Goal: Communication & Community: Connect with others

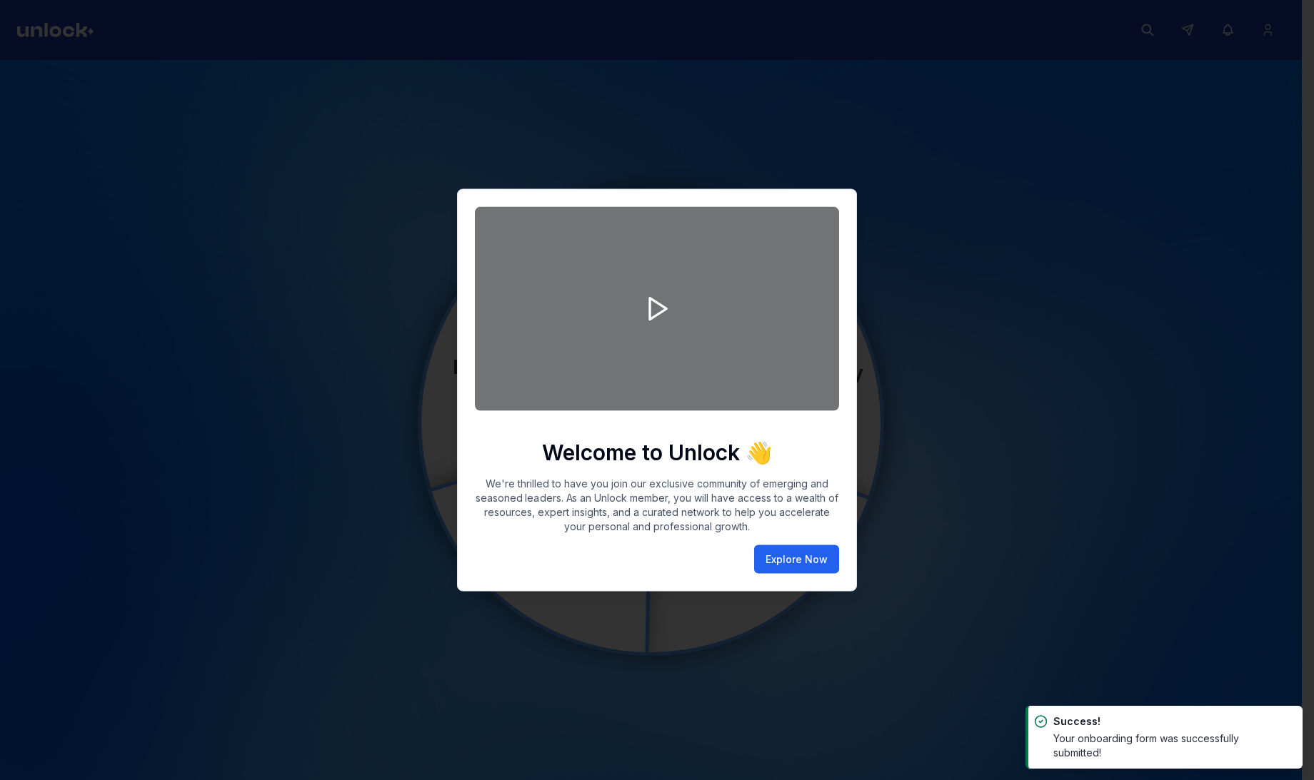
click at [818, 554] on button "Explore Now" at bounding box center [796, 560] width 85 height 29
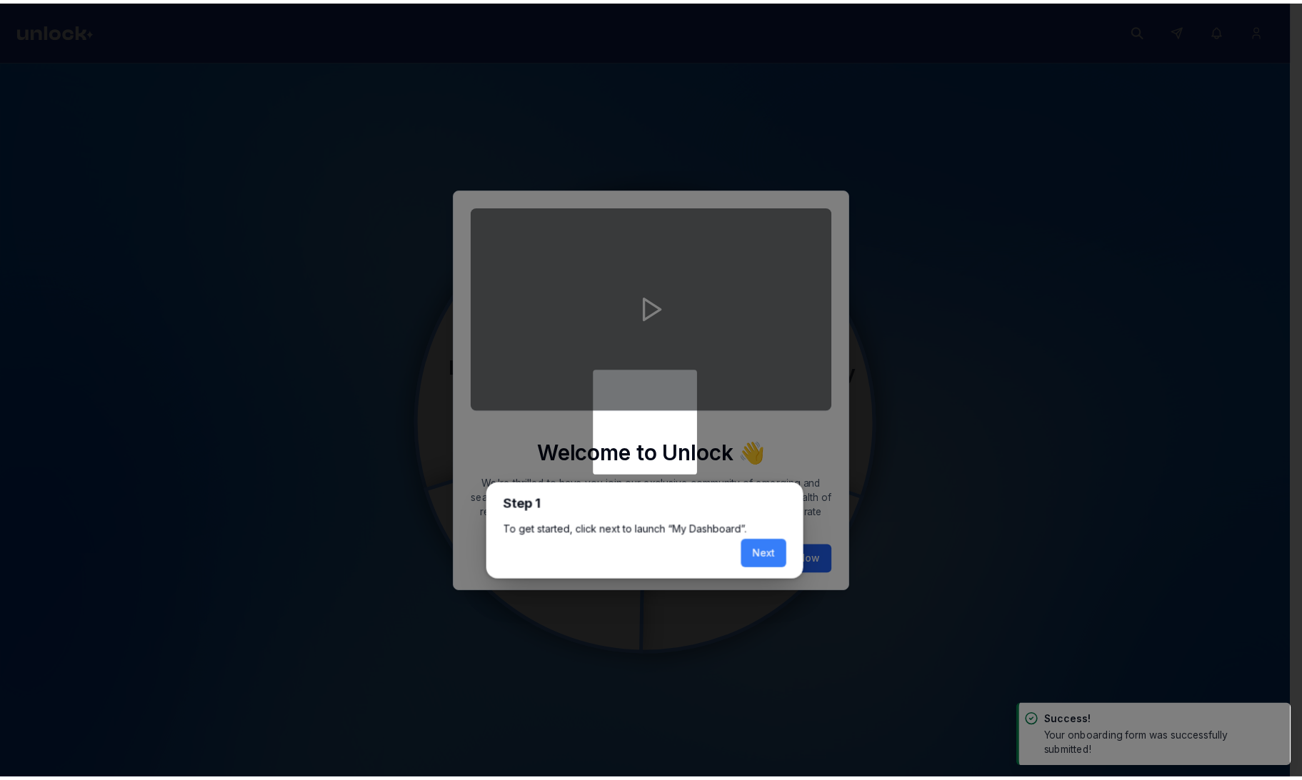
scroll to position [6, 0]
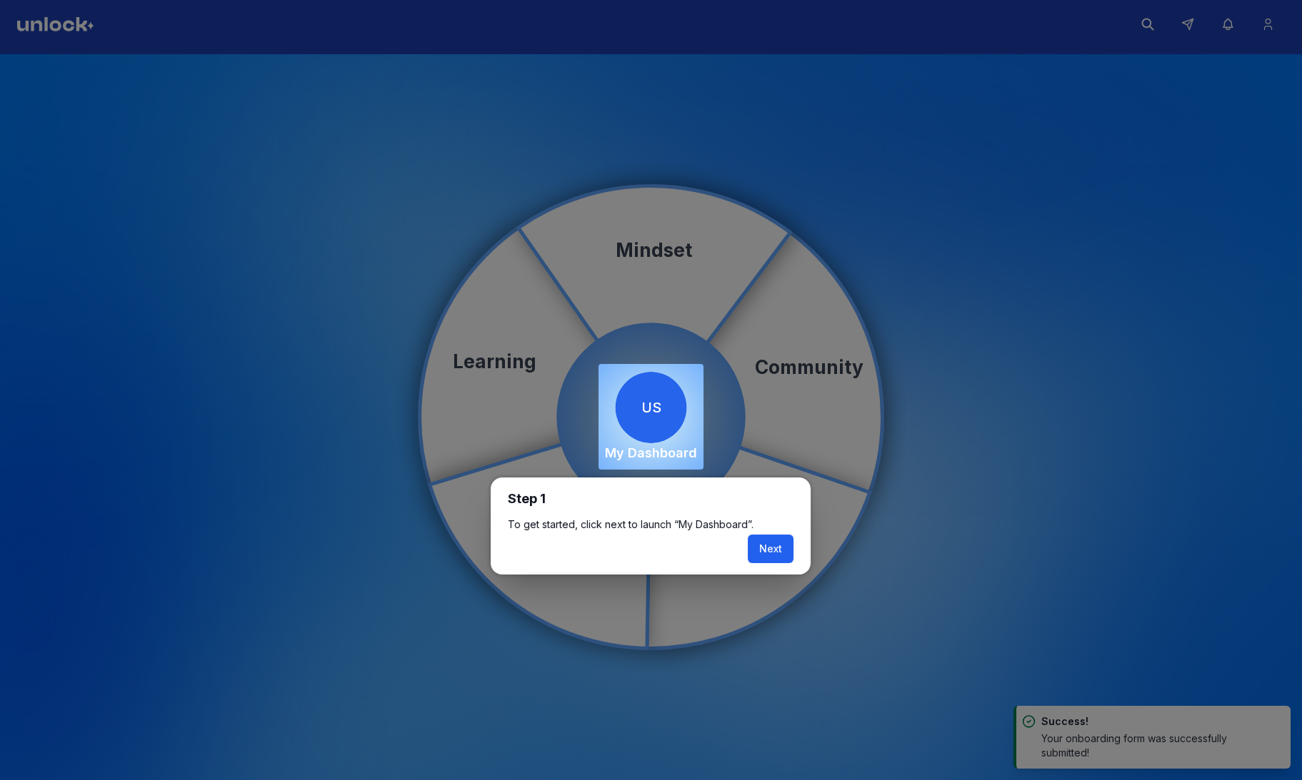
click at [775, 536] on button "Next" at bounding box center [771, 549] width 46 height 29
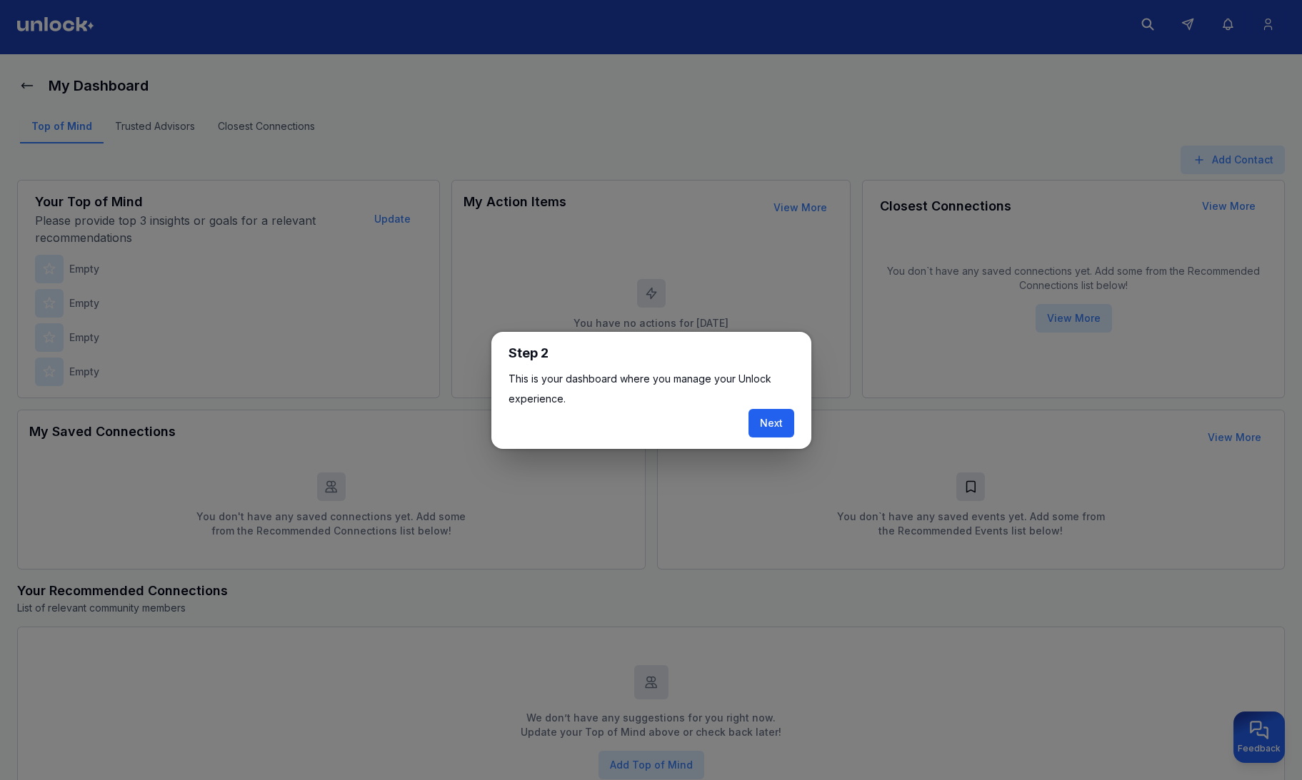
click at [773, 416] on button "Next" at bounding box center [771, 423] width 46 height 29
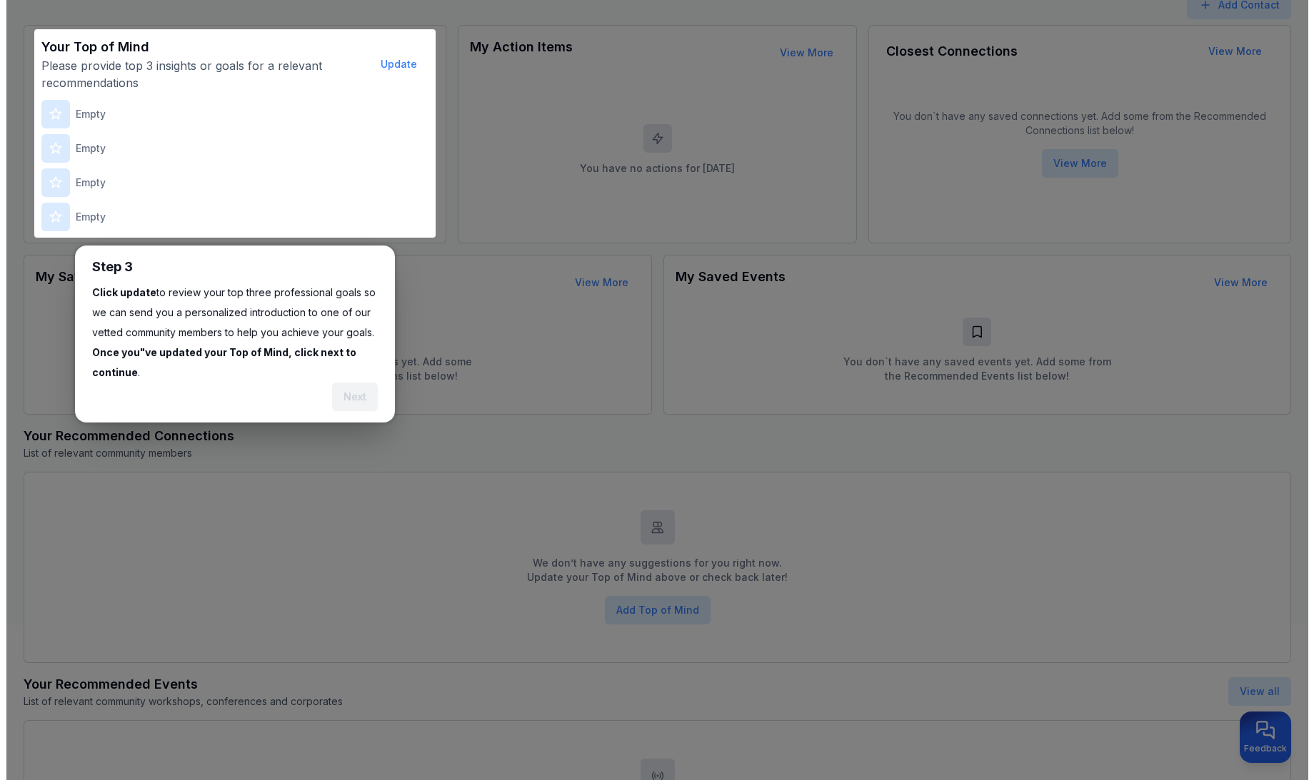
scroll to position [175, 0]
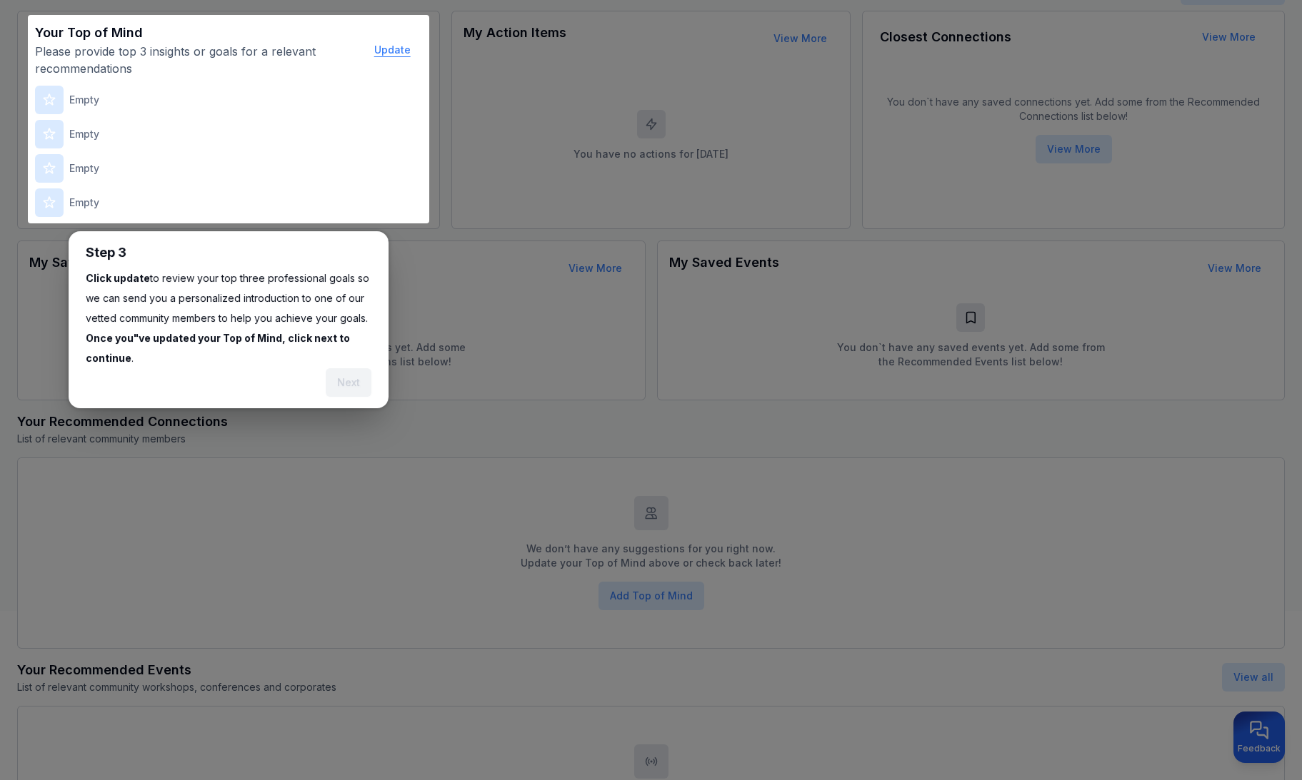
click at [394, 45] on button "Update" at bounding box center [392, 50] width 59 height 29
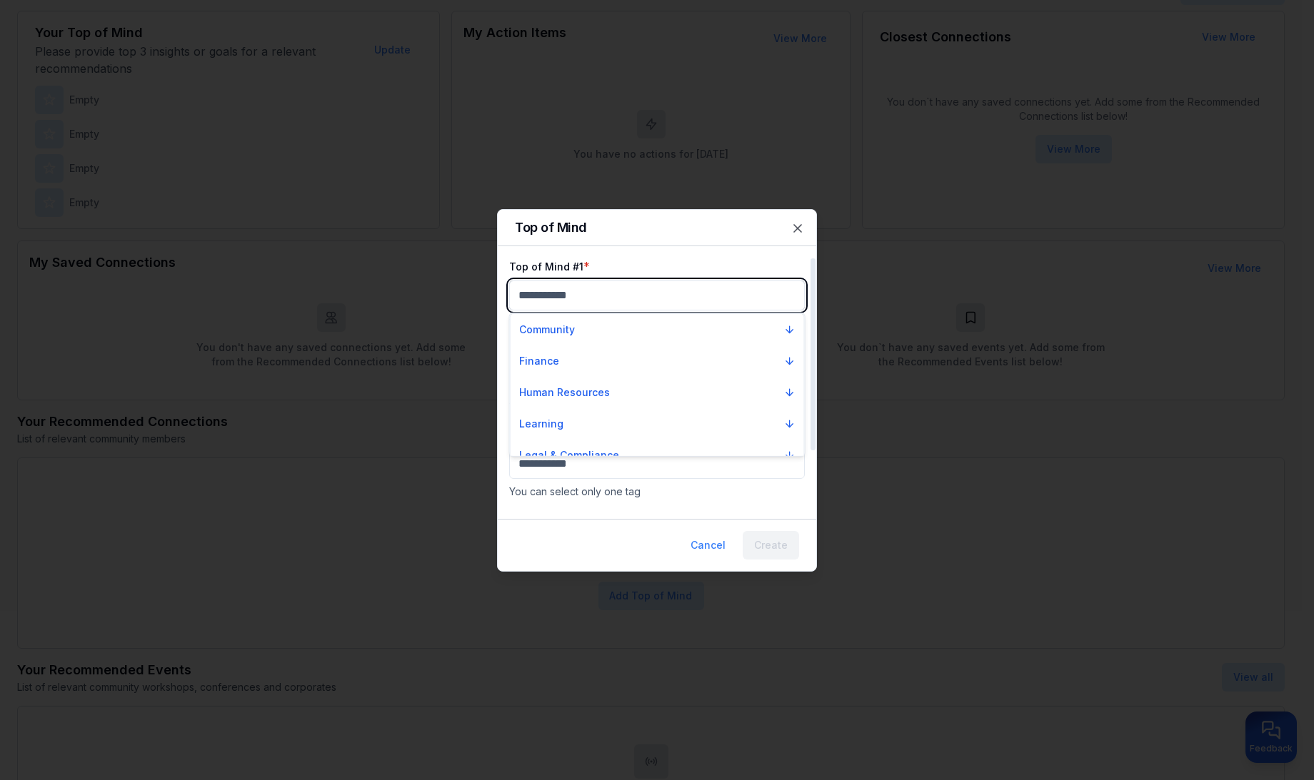
click at [561, 286] on body "My Dashboard Top of Mind Trusted Advisors Closest Connections Add Contact Your …" at bounding box center [651, 215] width 1302 height 780
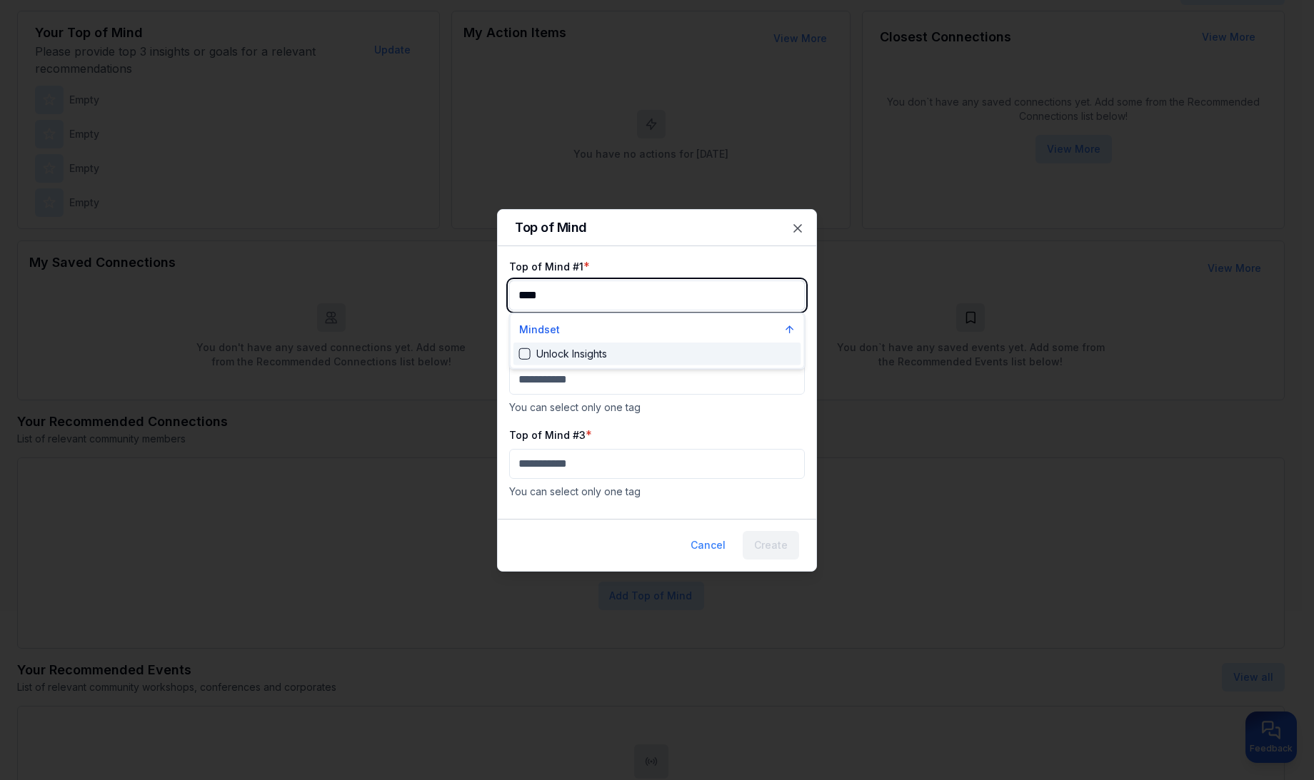
click at [568, 347] on div "Unlock Insights" at bounding box center [563, 354] width 88 height 14
type input "****"
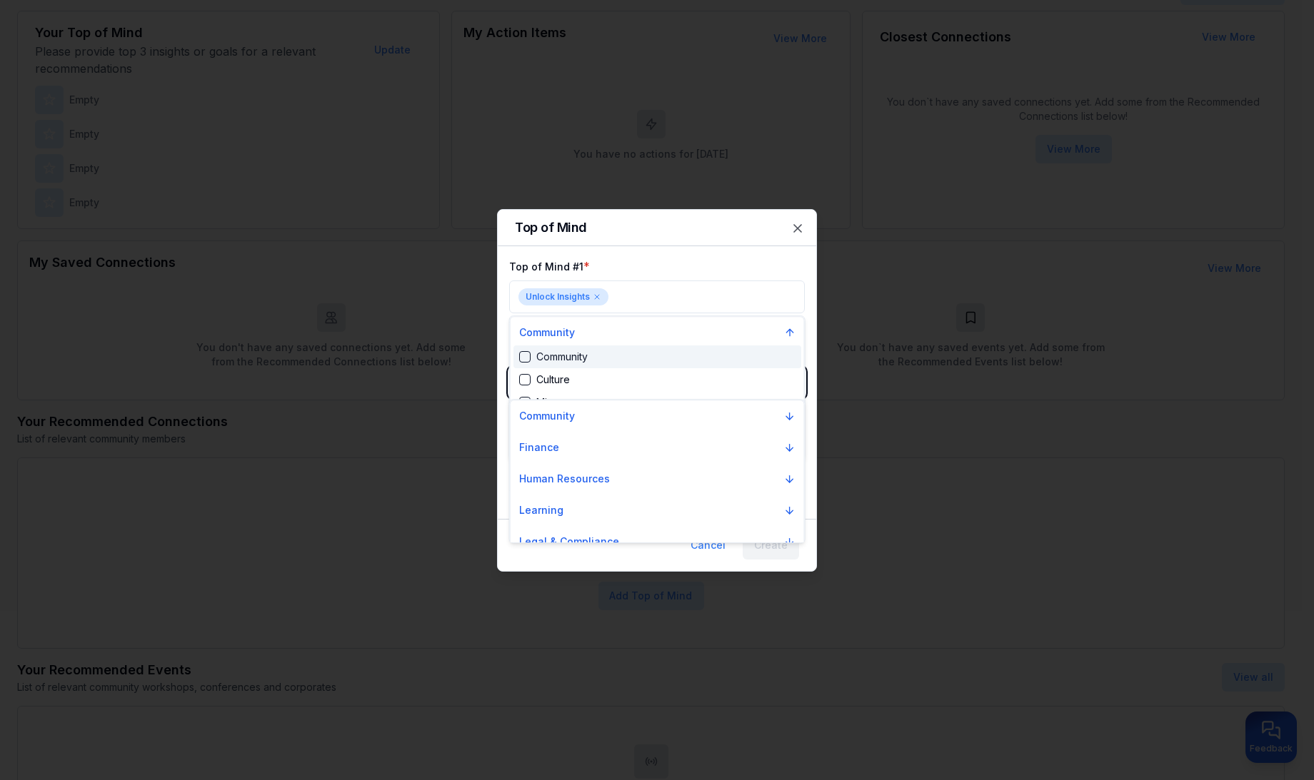
scroll to position [1285, 0]
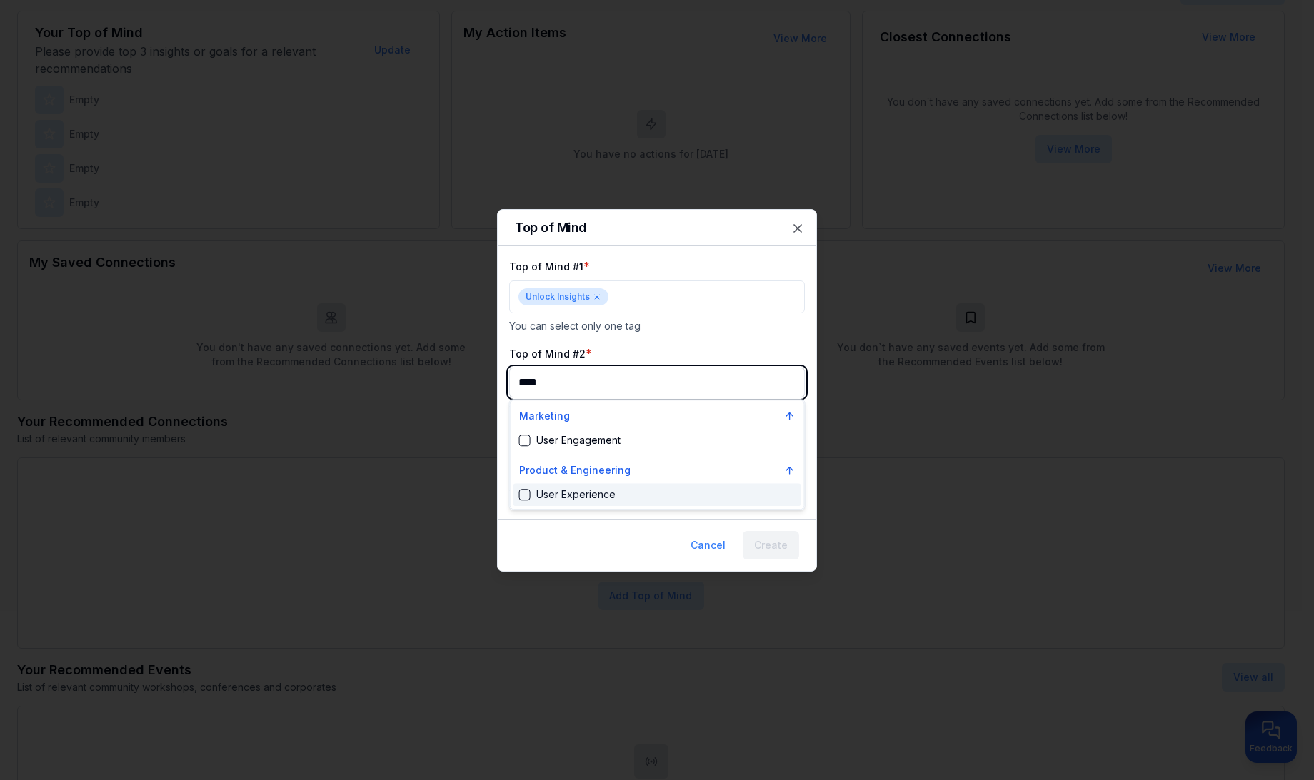
click at [517, 491] on div "User Experience" at bounding box center [657, 494] width 288 height 23
type input "****"
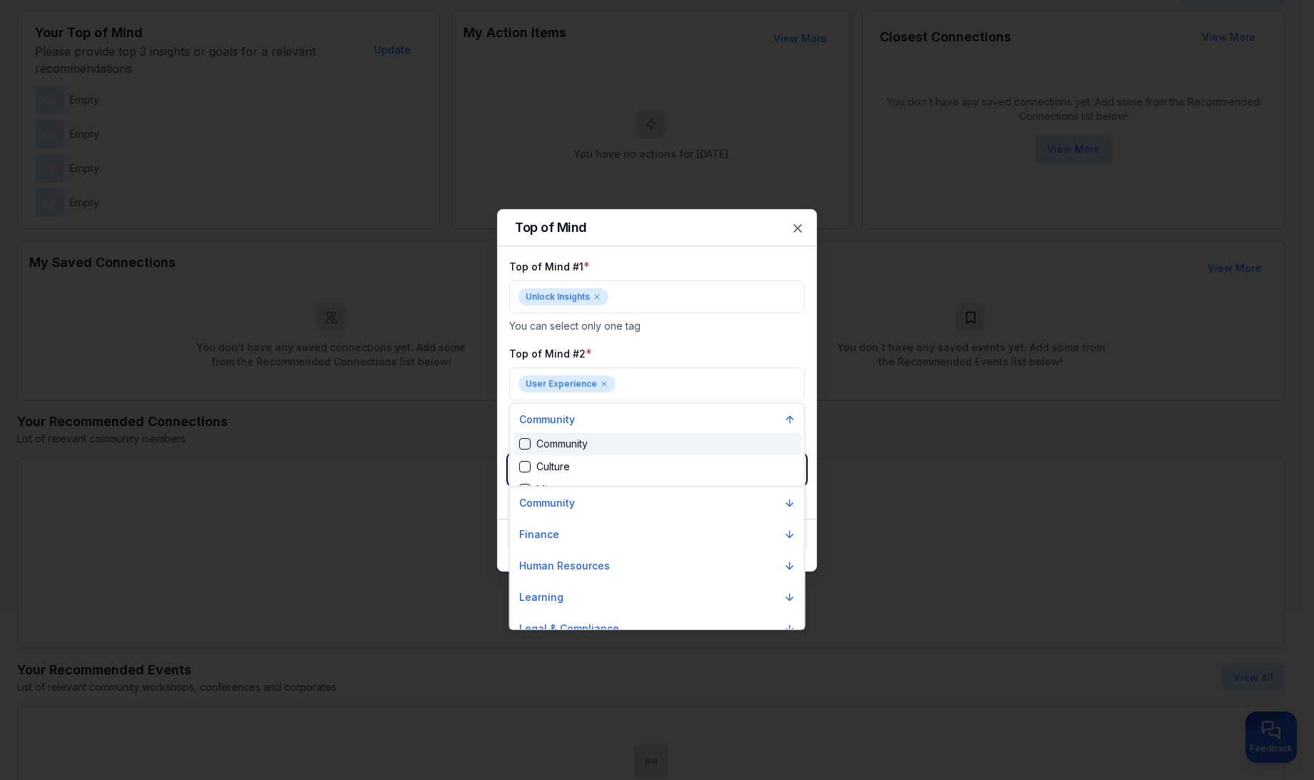
scroll to position [2210, 0]
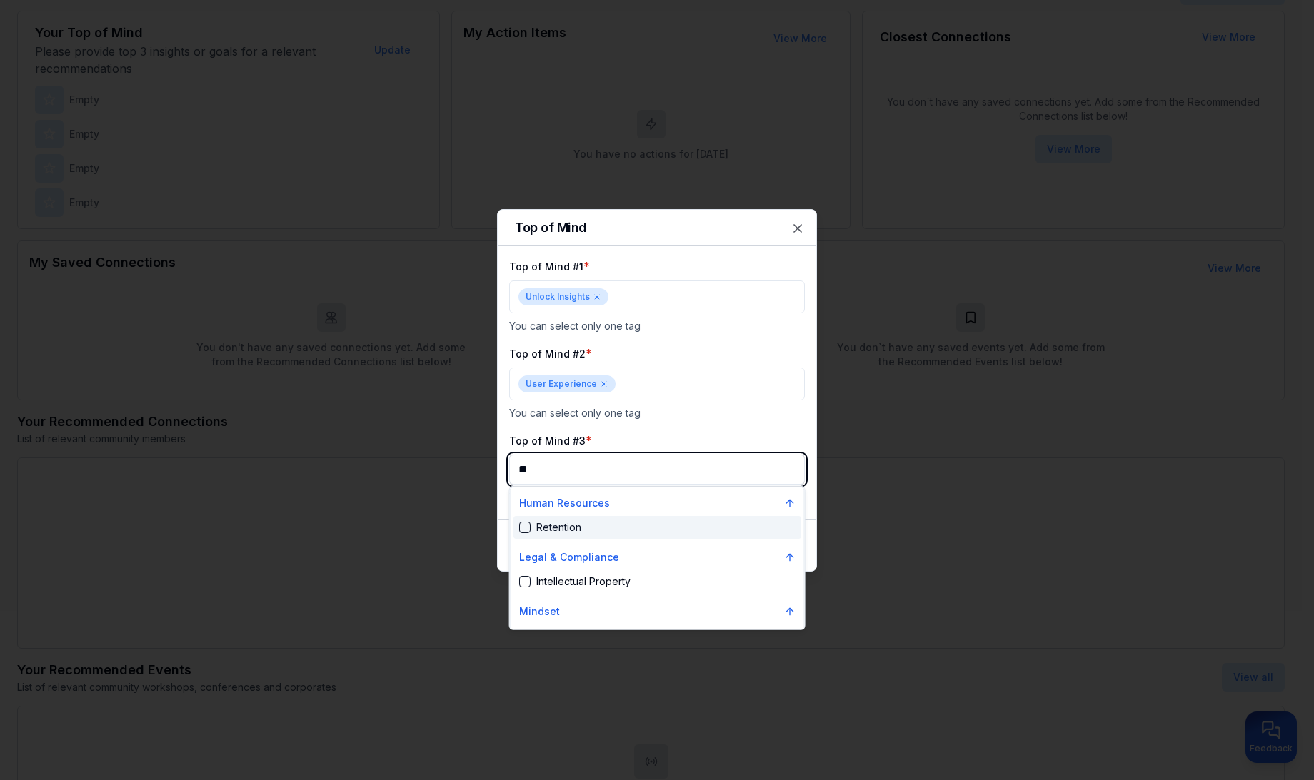
type input "***"
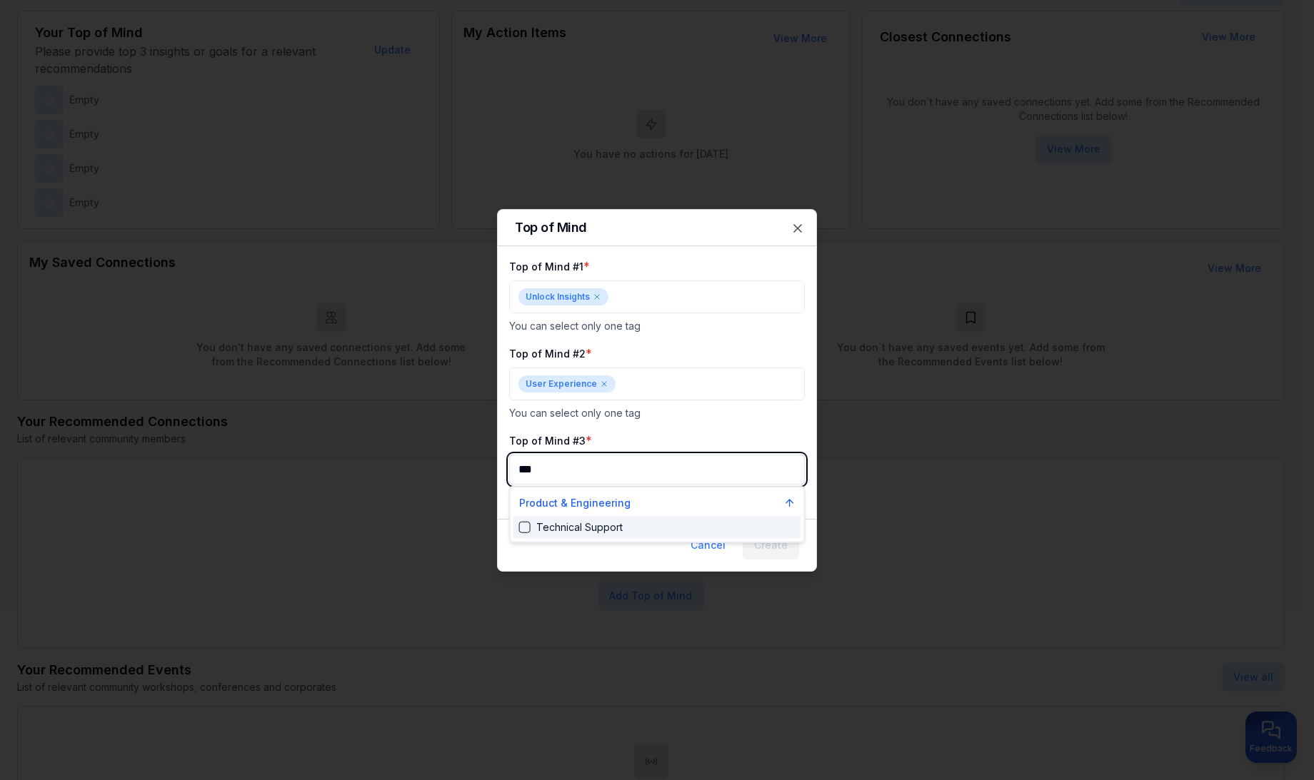
click at [526, 523] on div "Suggestions" at bounding box center [524, 527] width 11 height 11
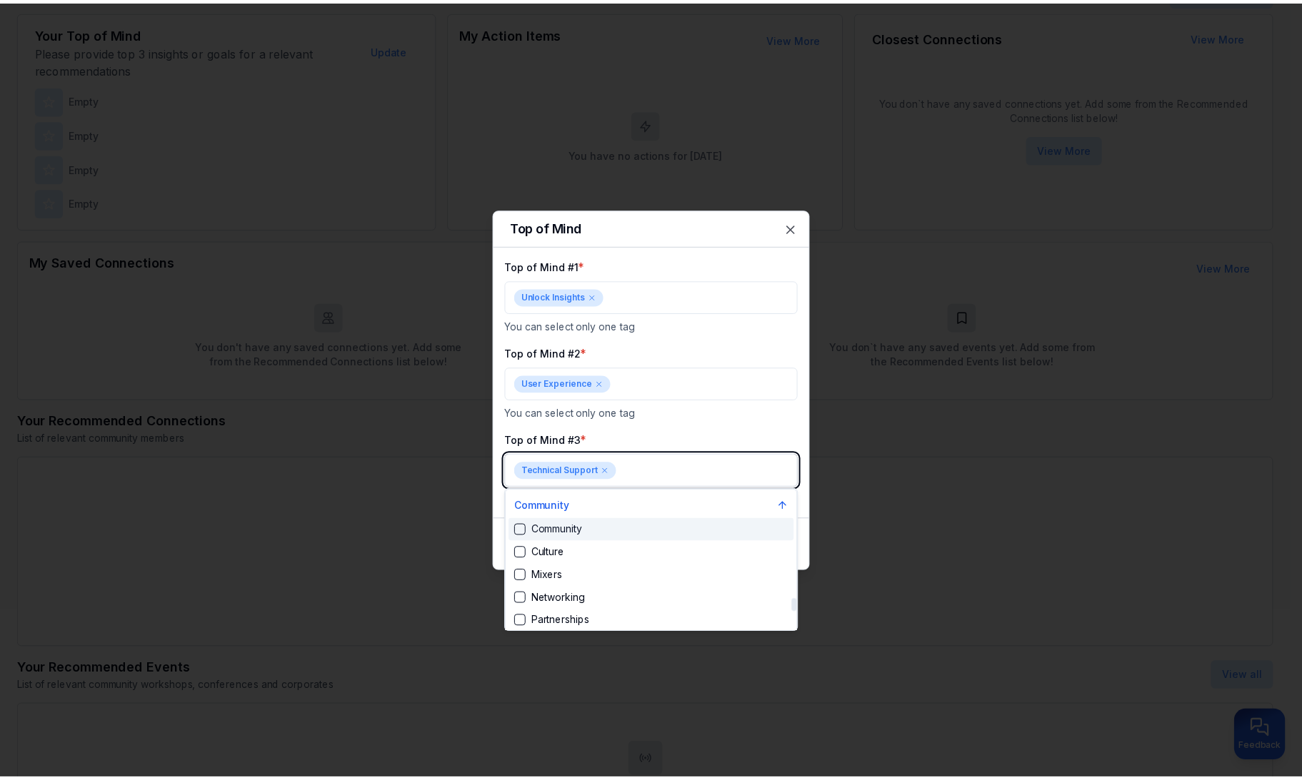
scroll to position [2187, 0]
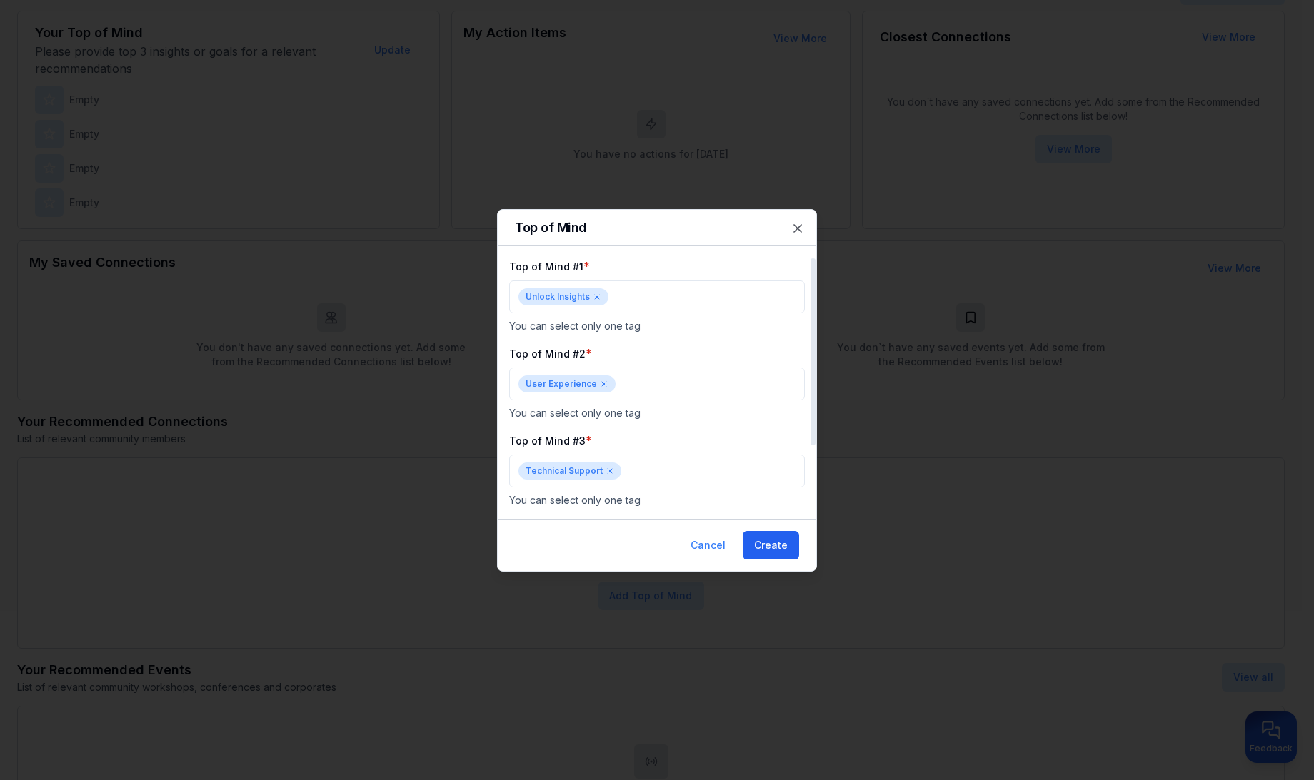
click at [782, 538] on button "Create" at bounding box center [771, 545] width 56 height 29
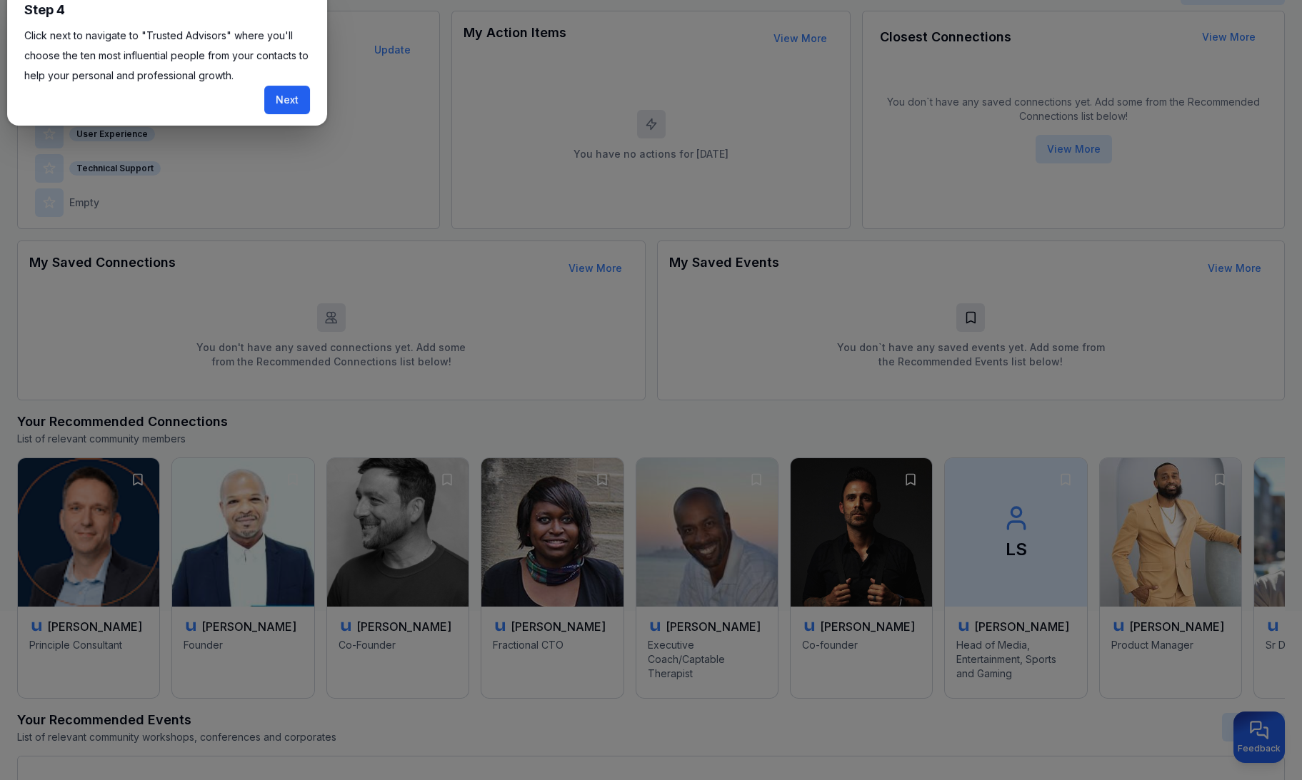
click at [281, 111] on button "Next" at bounding box center [287, 100] width 46 height 29
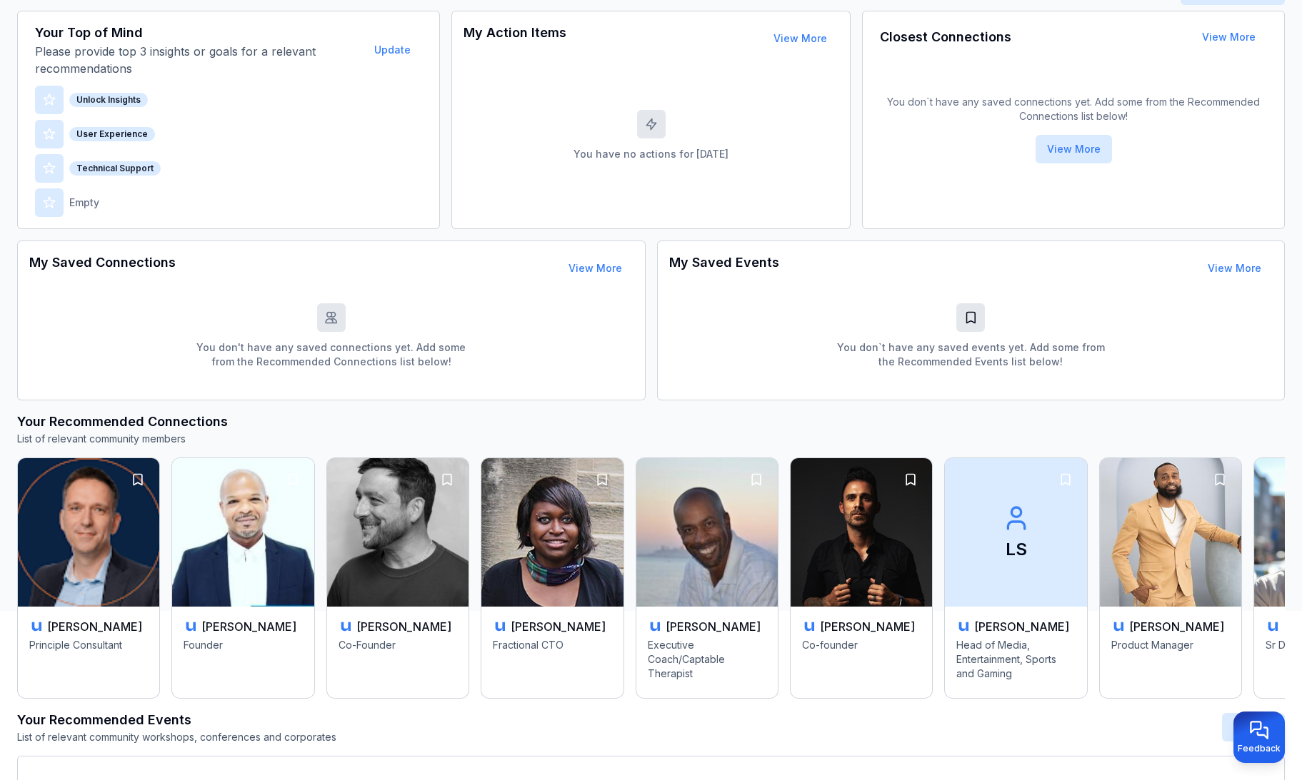
scroll to position [6, 0]
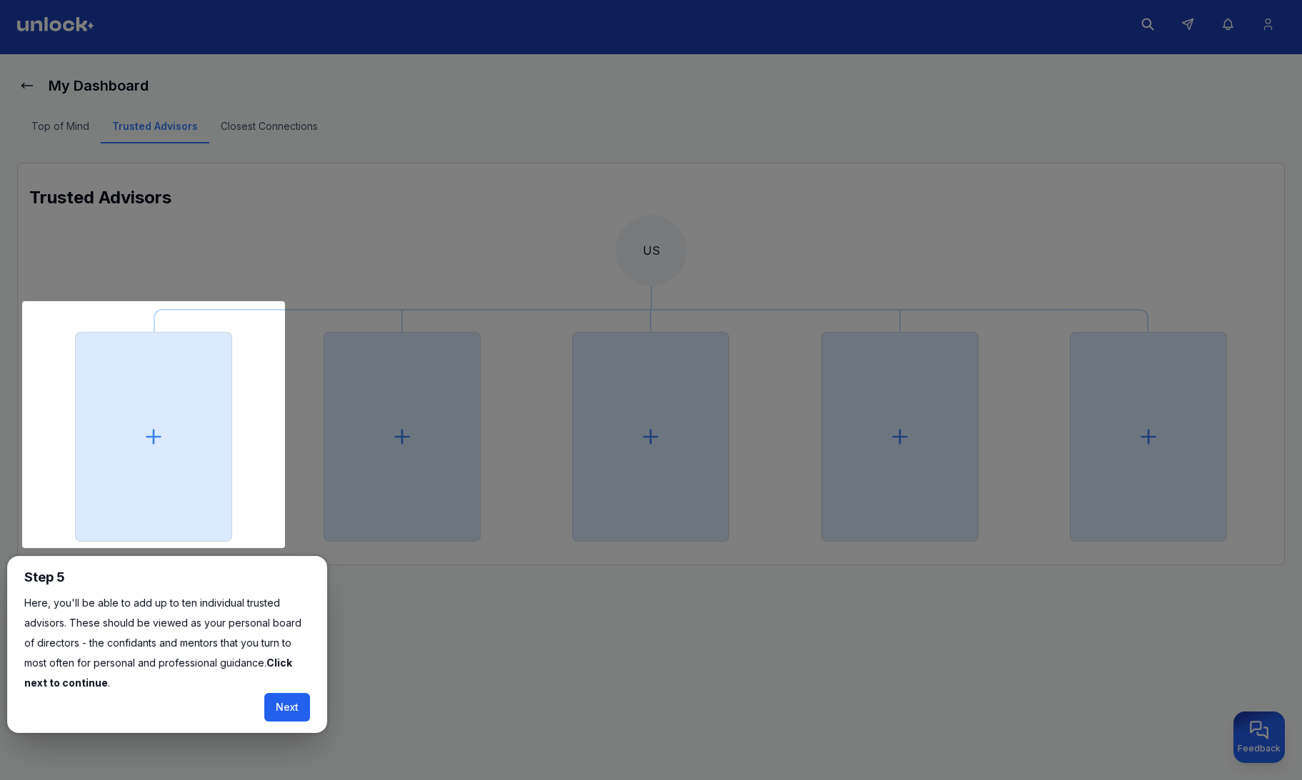
click at [279, 702] on button "Next" at bounding box center [287, 707] width 46 height 29
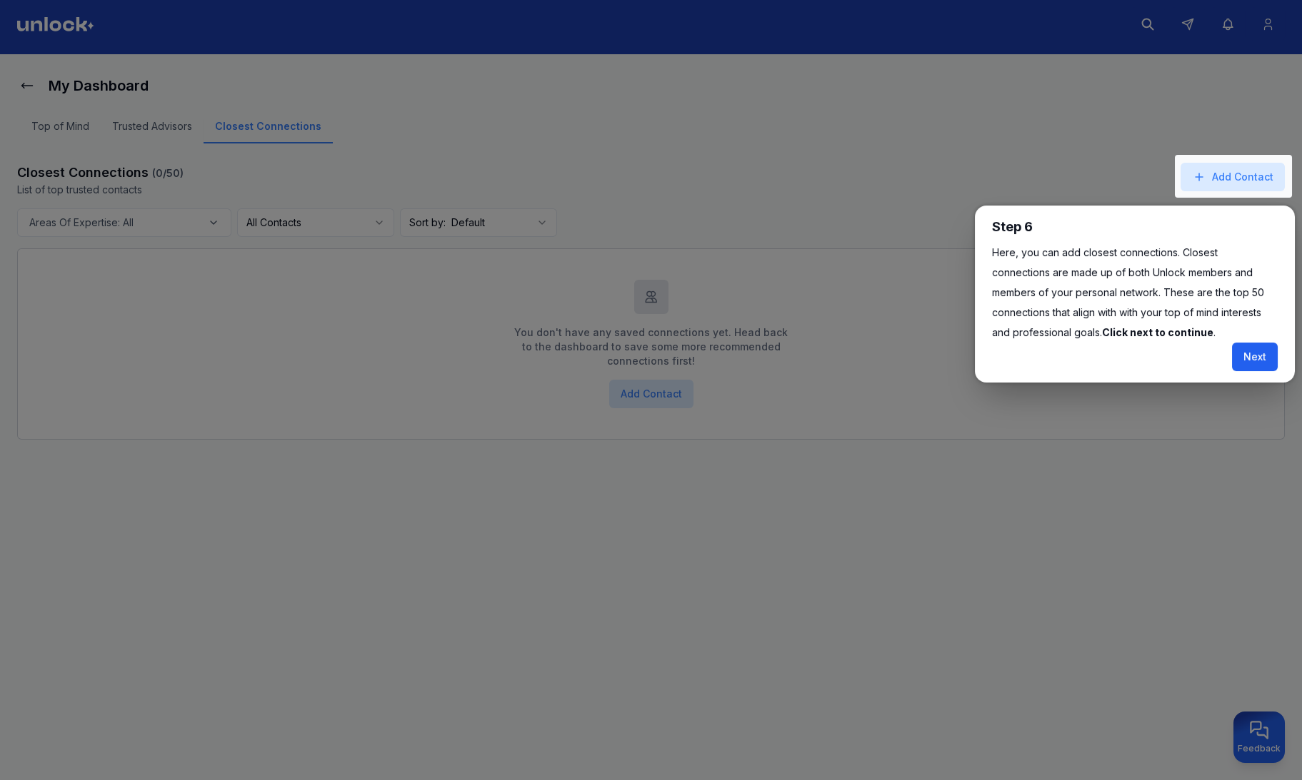
click at [1262, 353] on button "Next" at bounding box center [1255, 357] width 46 height 29
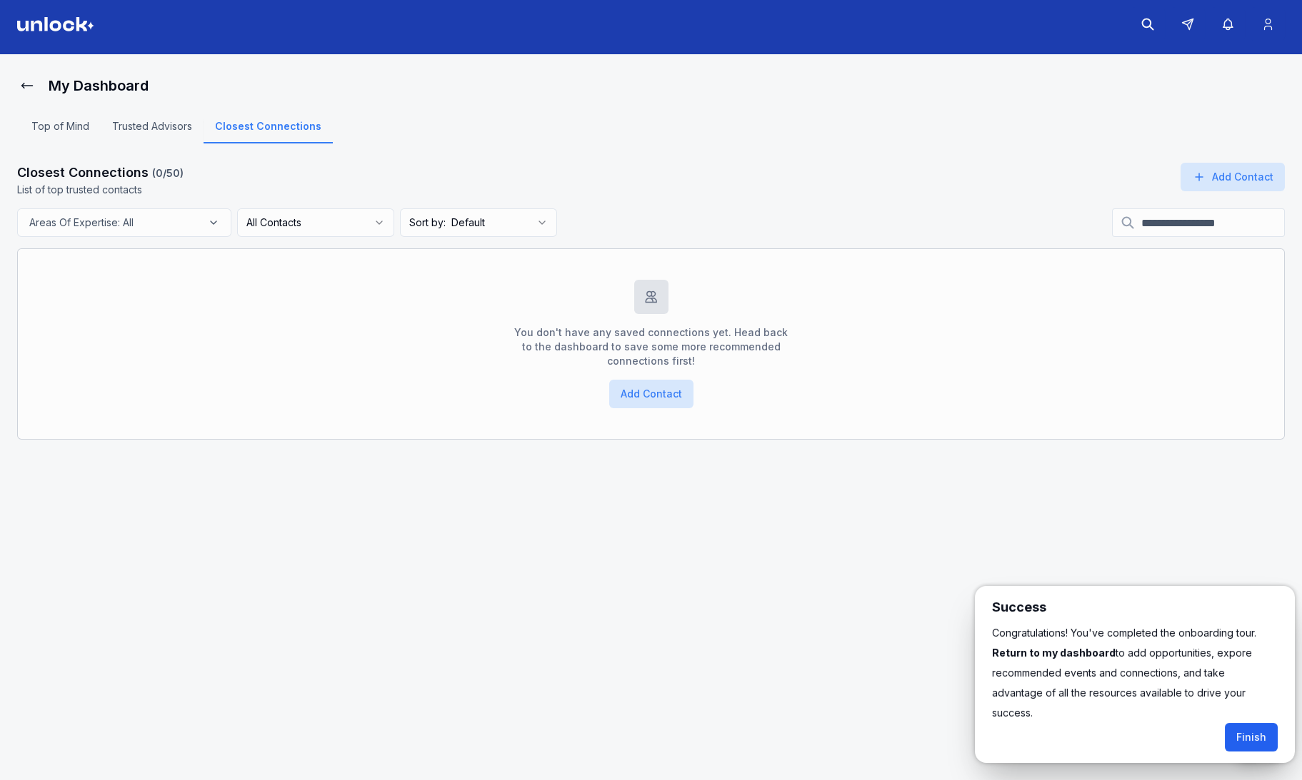
click at [1252, 723] on button "Finish" at bounding box center [1251, 737] width 53 height 29
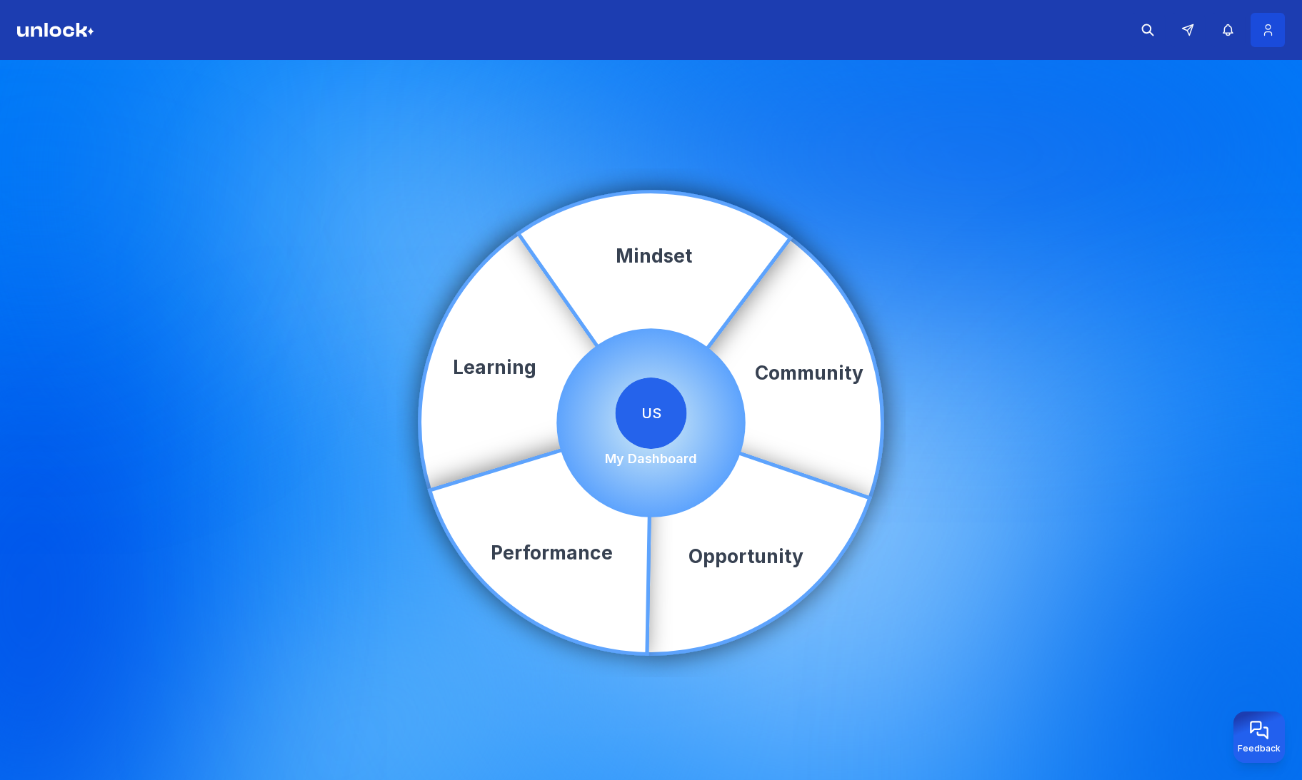
click at [1267, 39] on button at bounding box center [1267, 30] width 34 height 34
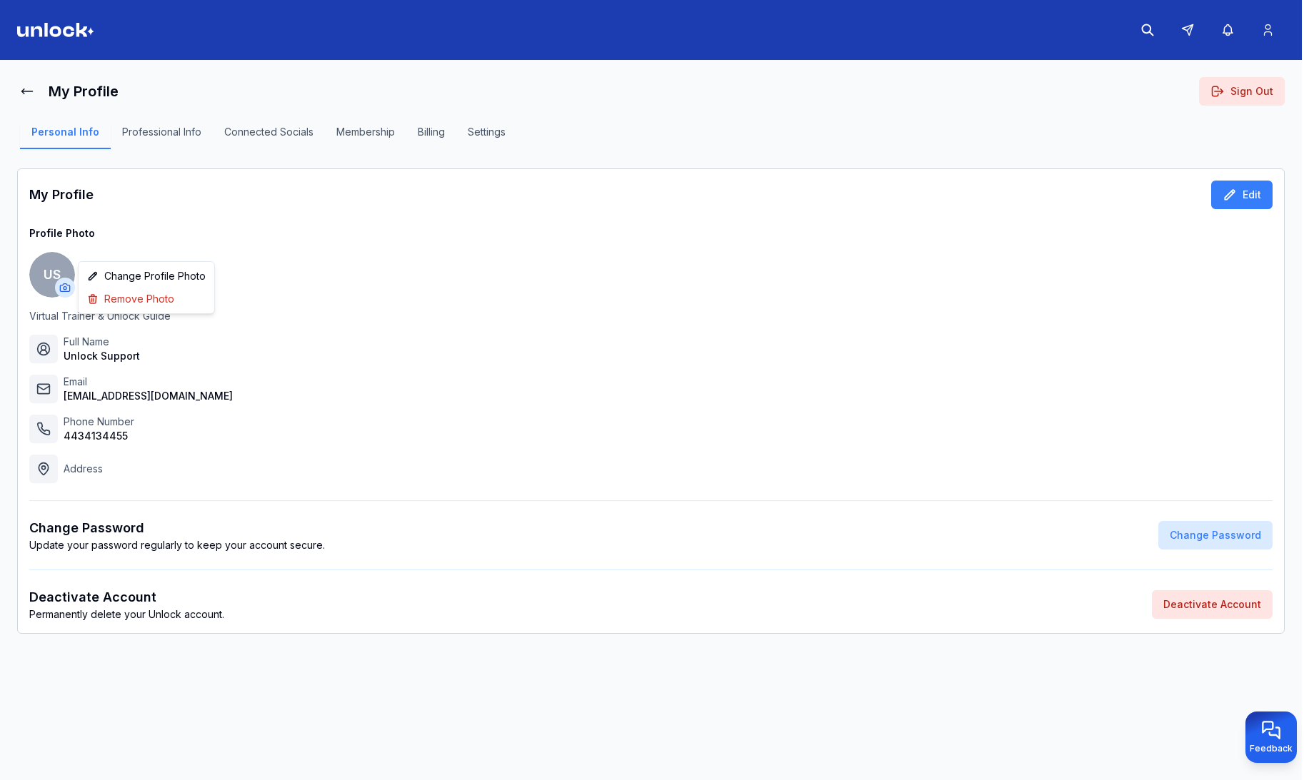
click at [61, 287] on html "My Profile Sign Out Personal Info Professional Info Connected Socials Membershi…" at bounding box center [657, 390] width 1314 height 780
click at [186, 277] on span "Change Profile Photo" at bounding box center [154, 276] width 101 height 14
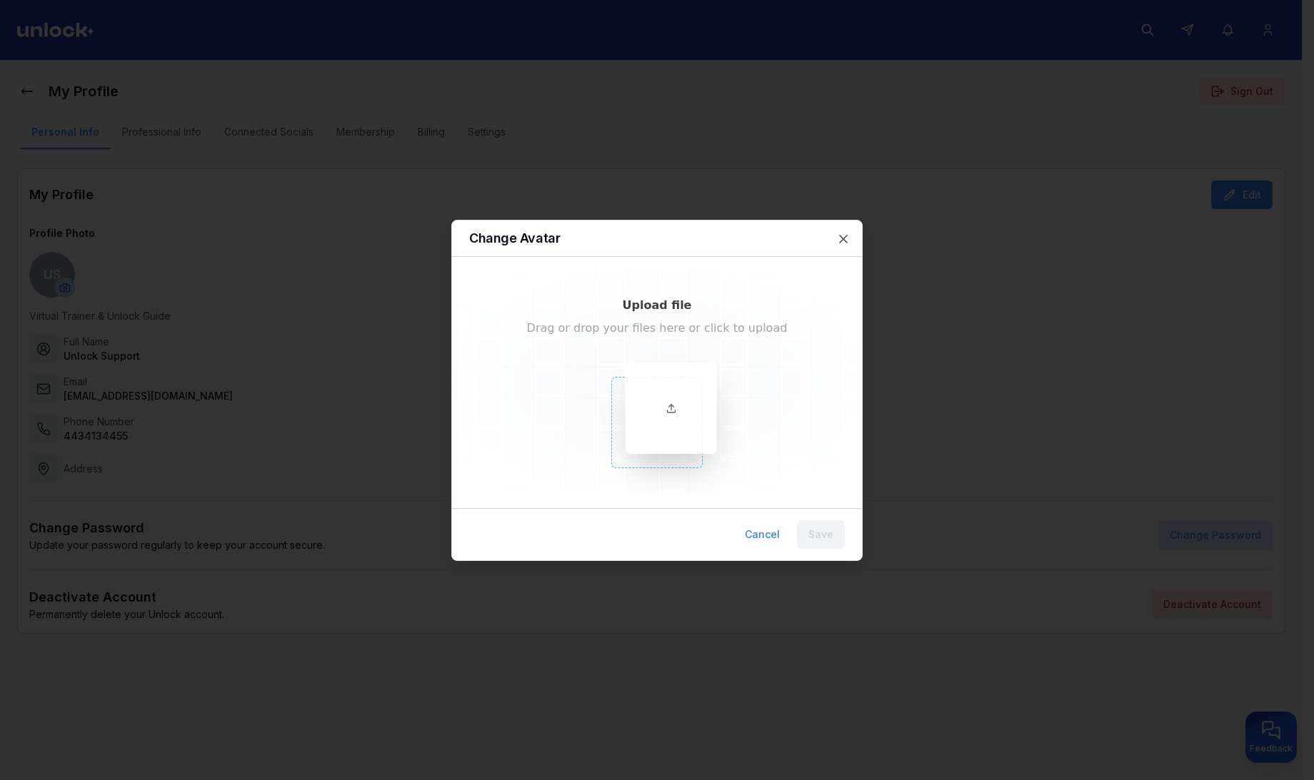
click at [673, 403] on icon at bounding box center [670, 408] width 11 height 11
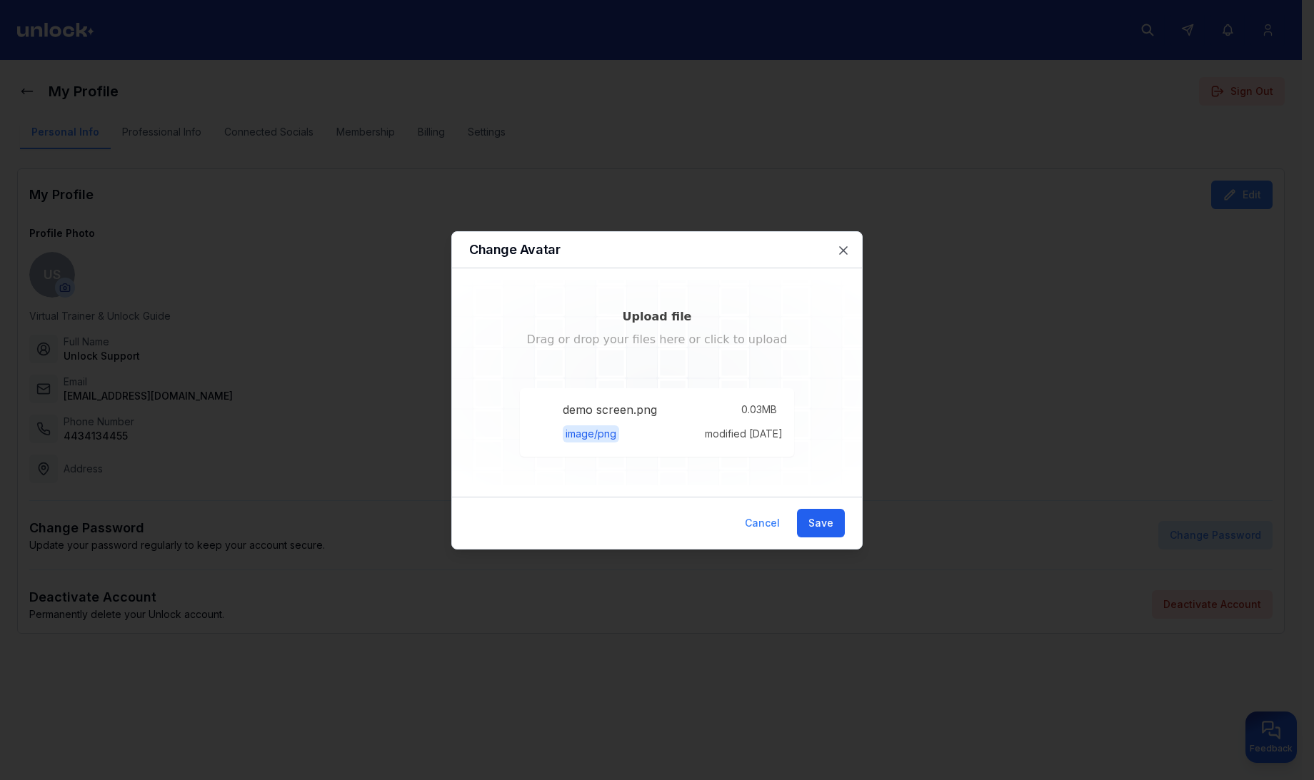
click at [820, 521] on button "Save" at bounding box center [821, 523] width 48 height 29
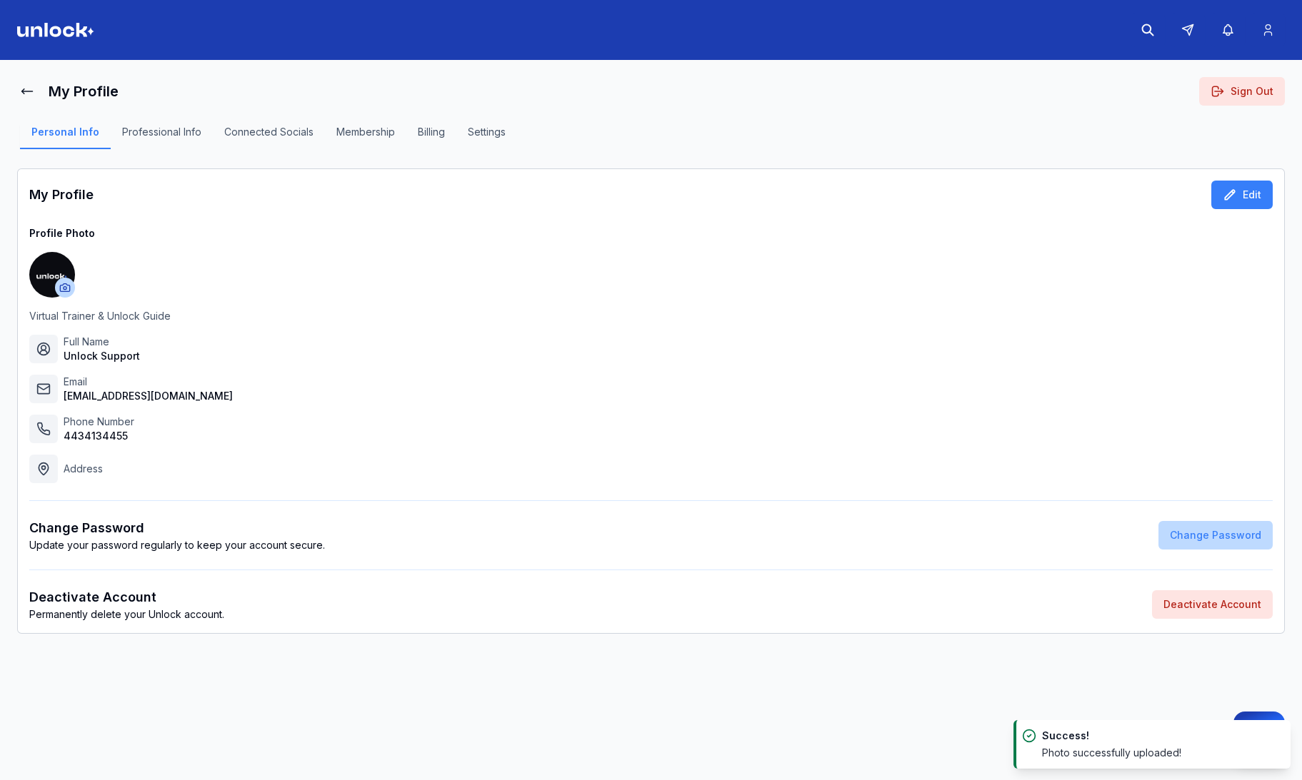
click at [1224, 543] on button "Change Password" at bounding box center [1215, 535] width 114 height 29
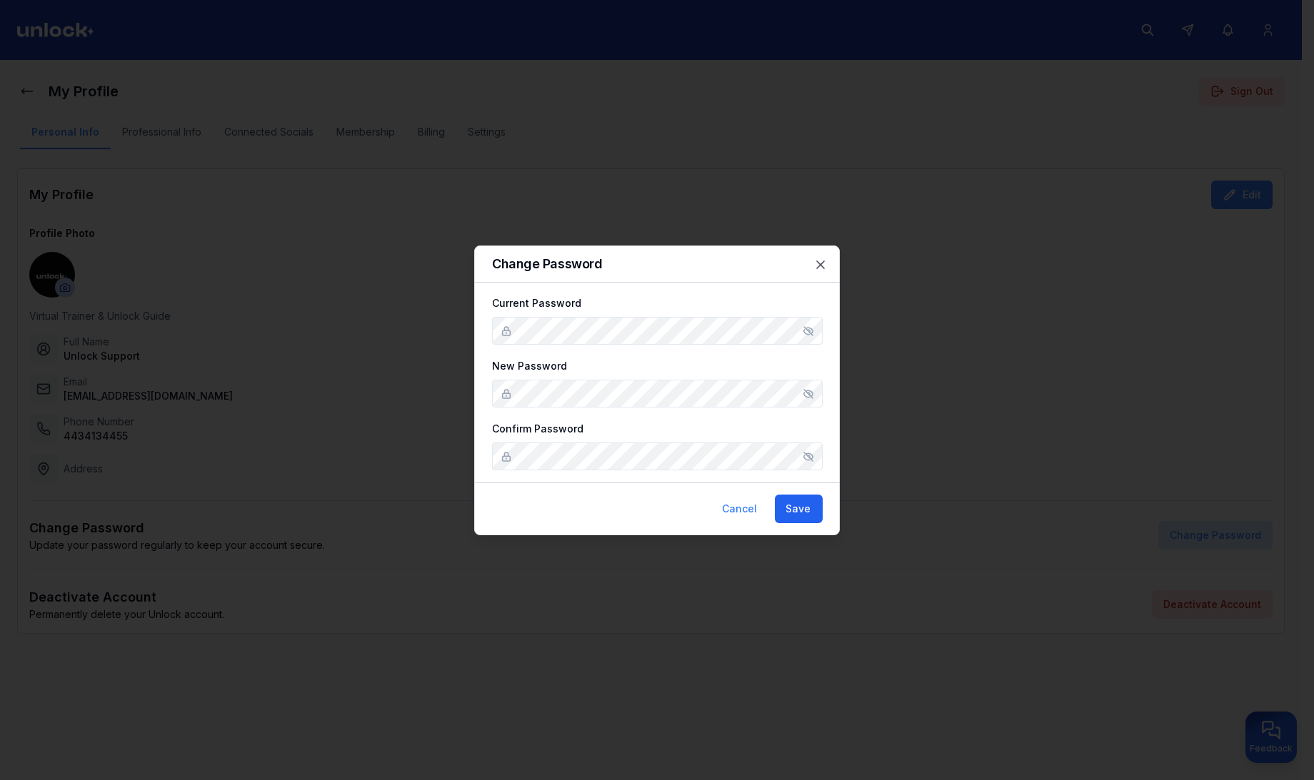
click at [810, 503] on button "Save" at bounding box center [799, 509] width 48 height 29
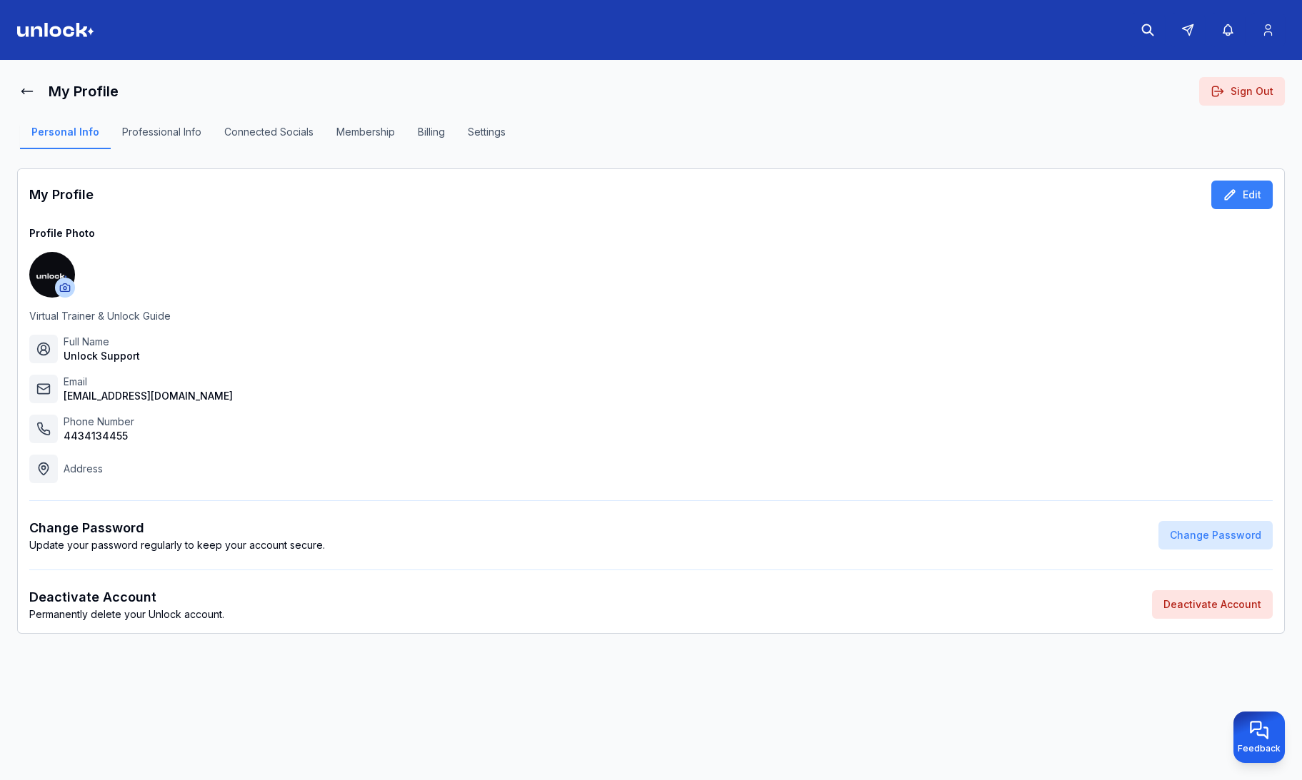
click at [165, 136] on button "Professional Info" at bounding box center [162, 137] width 102 height 24
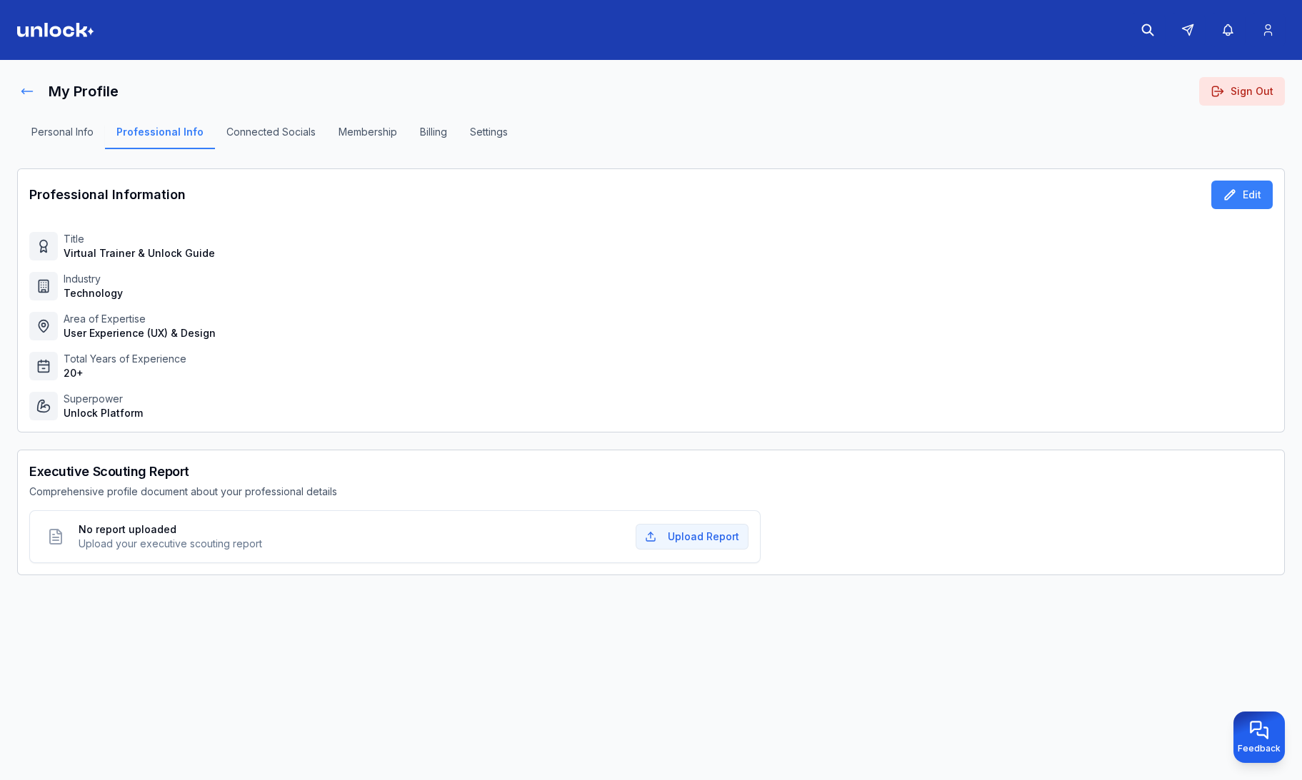
click at [33, 95] on icon at bounding box center [27, 91] width 14 height 14
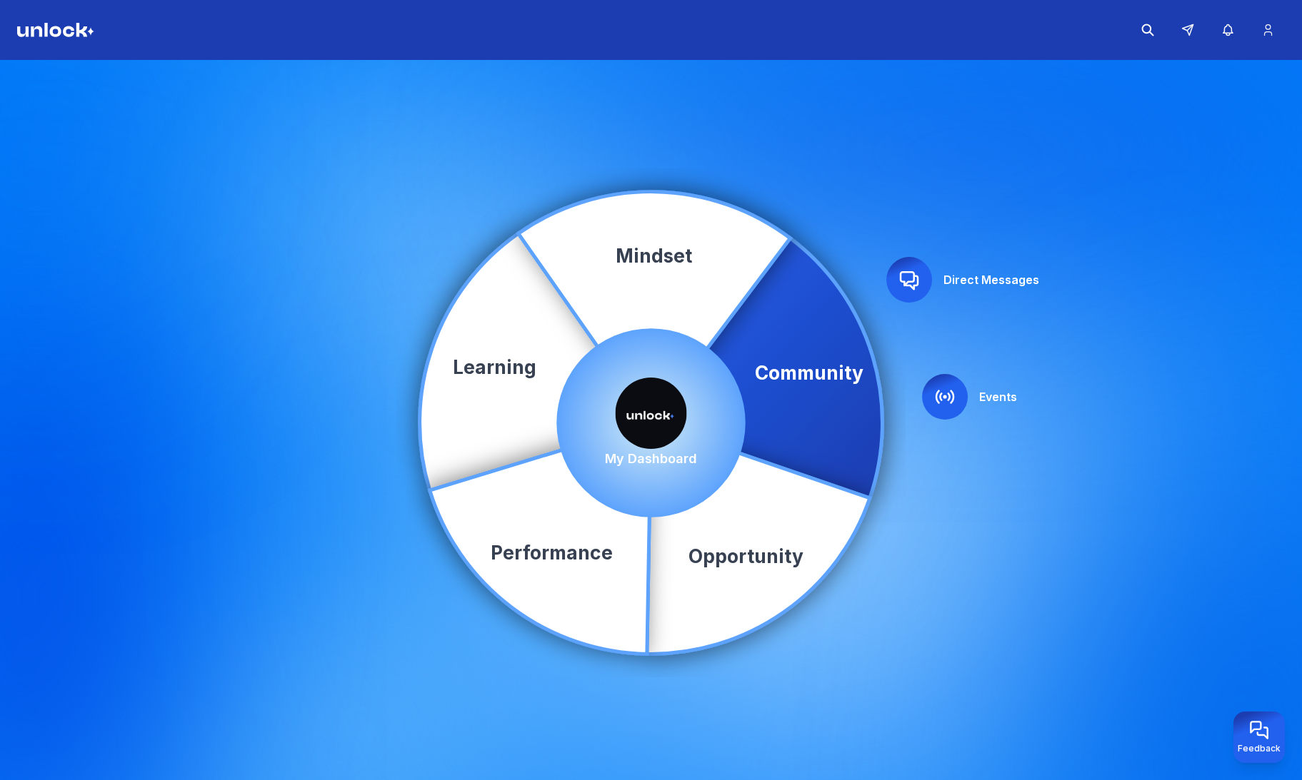
click at [854, 134] on div "Community Learning Opportunity Performance Mindset Direct Messages Events My Da…" at bounding box center [651, 423] width 1302 height 726
click at [1272, 19] on button at bounding box center [1267, 30] width 34 height 34
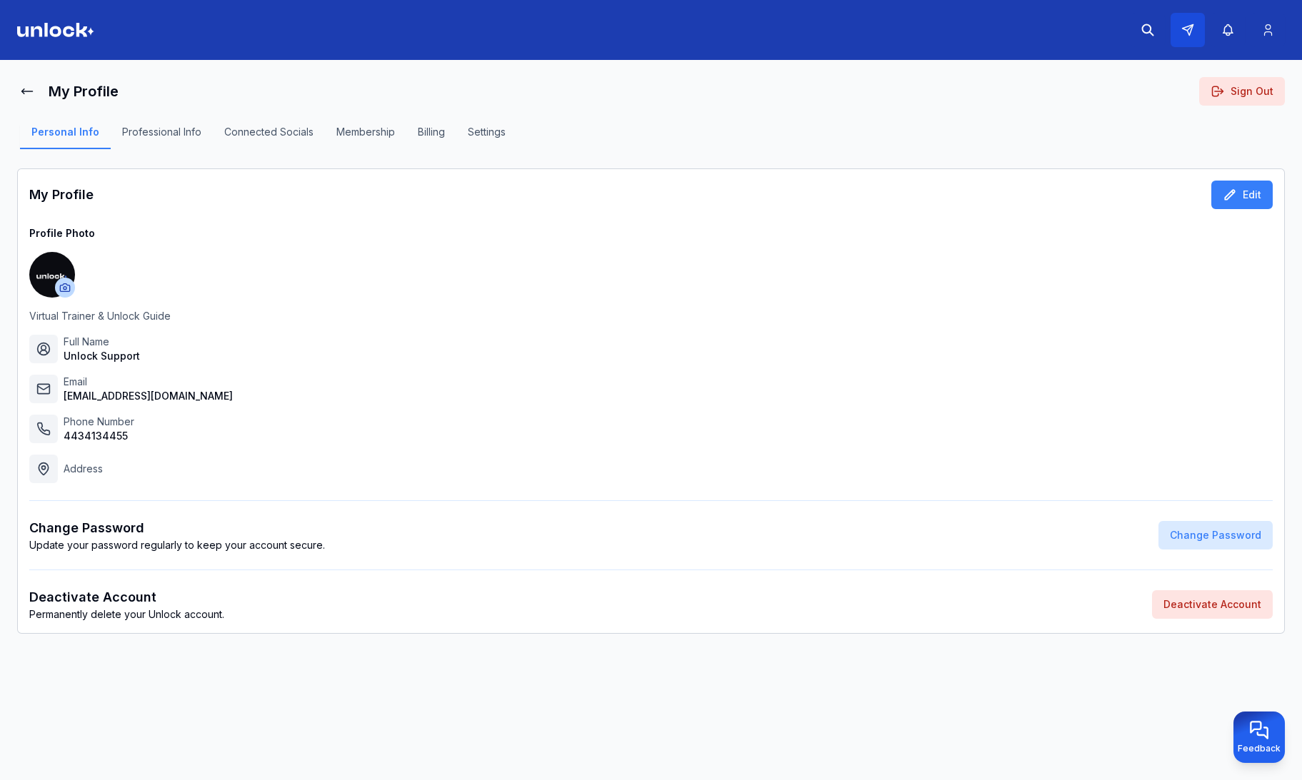
click at [1194, 29] on button at bounding box center [1187, 30] width 34 height 34
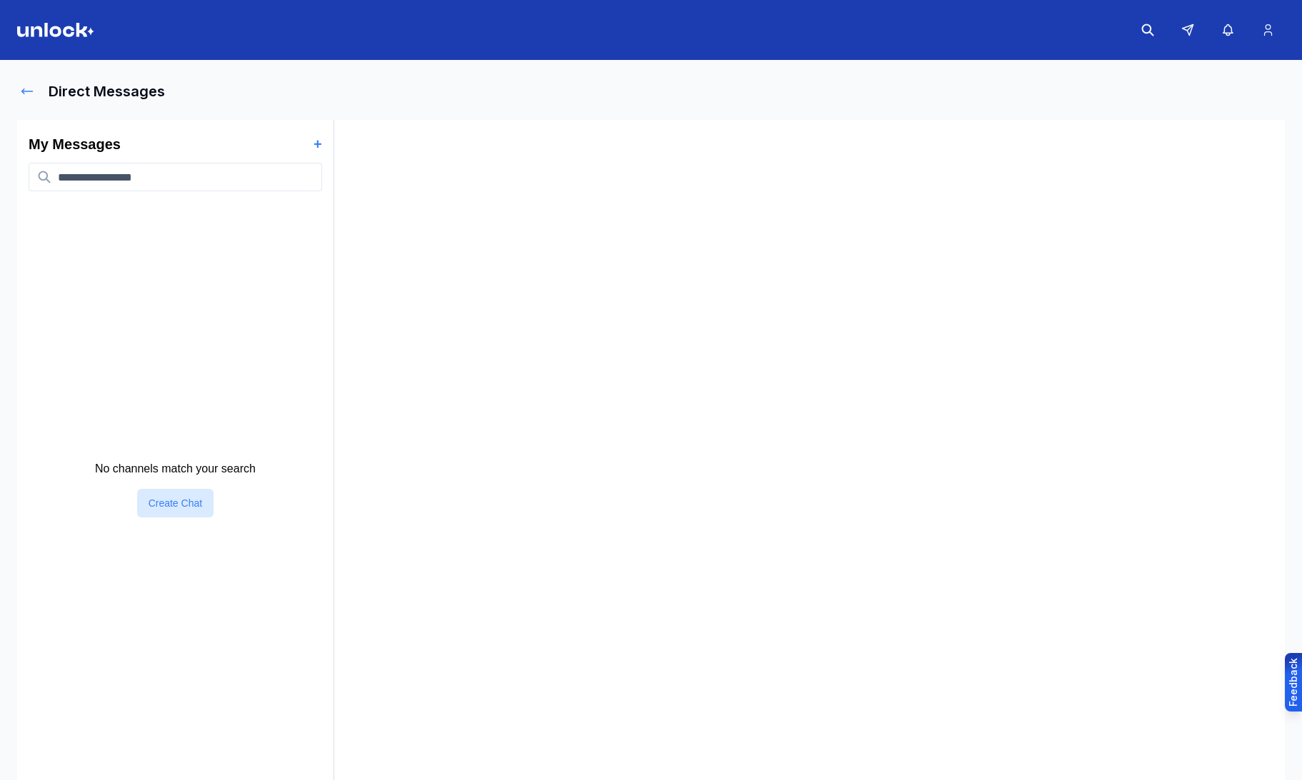
click at [34, 90] on button at bounding box center [27, 91] width 20 height 29
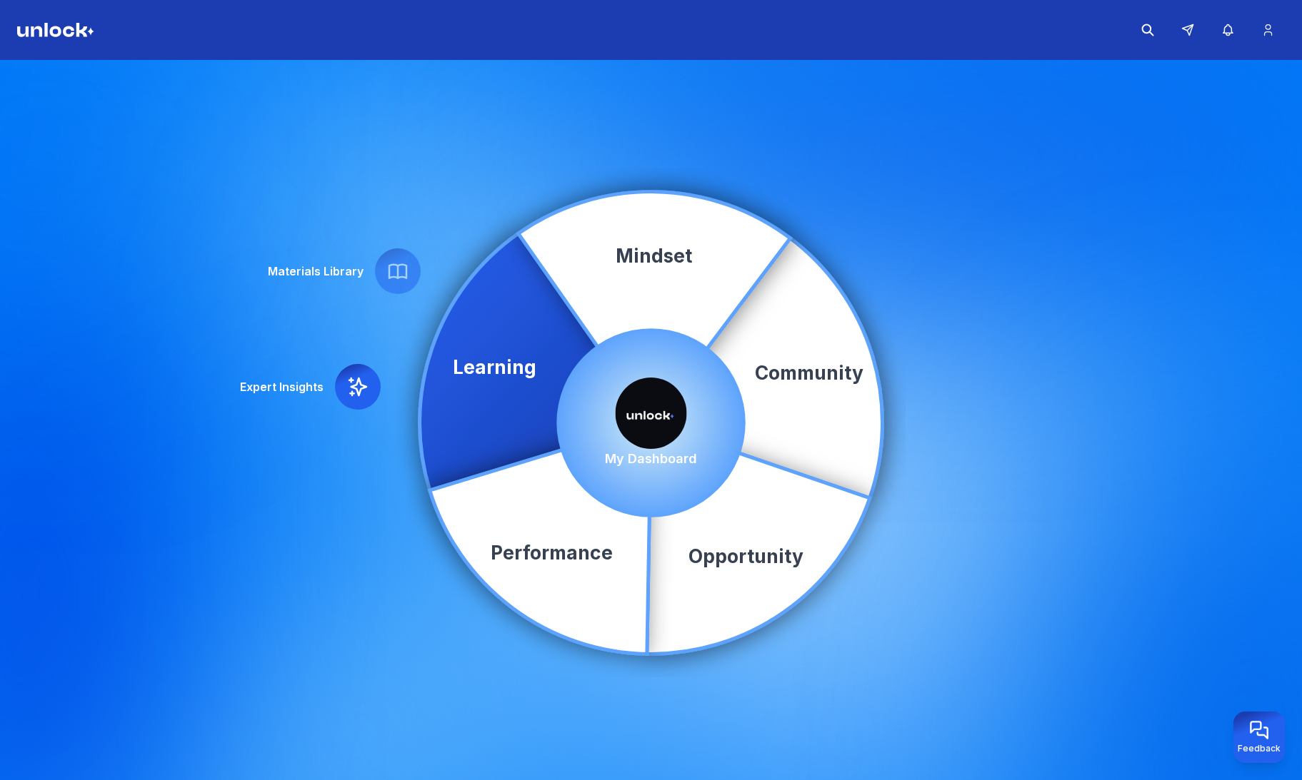
click at [648, 406] on img at bounding box center [650, 413] width 71 height 71
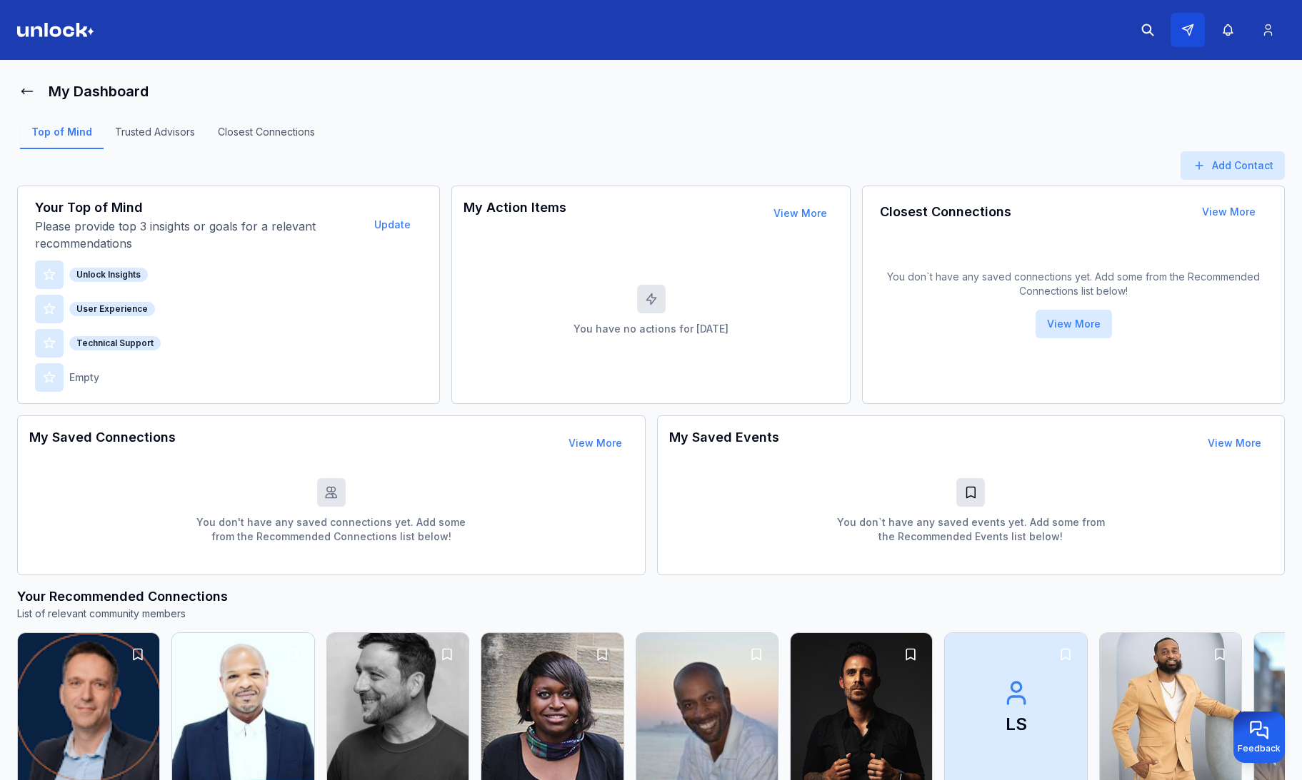
click at [1193, 26] on icon at bounding box center [1187, 30] width 13 height 13
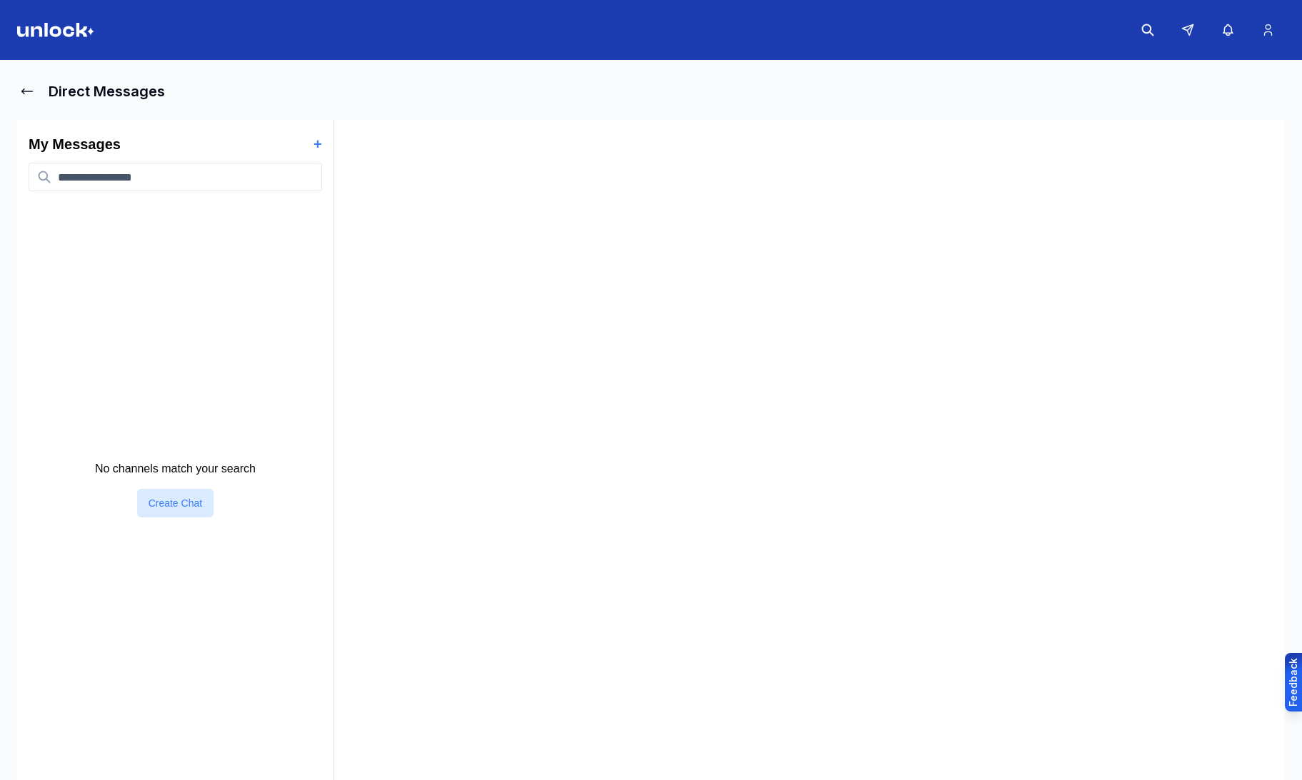
click at [322, 141] on div "My Messages + No channels match your search Create Chat" at bounding box center [175, 452] width 316 height 664
click at [316, 141] on button "+" at bounding box center [317, 144] width 9 height 20
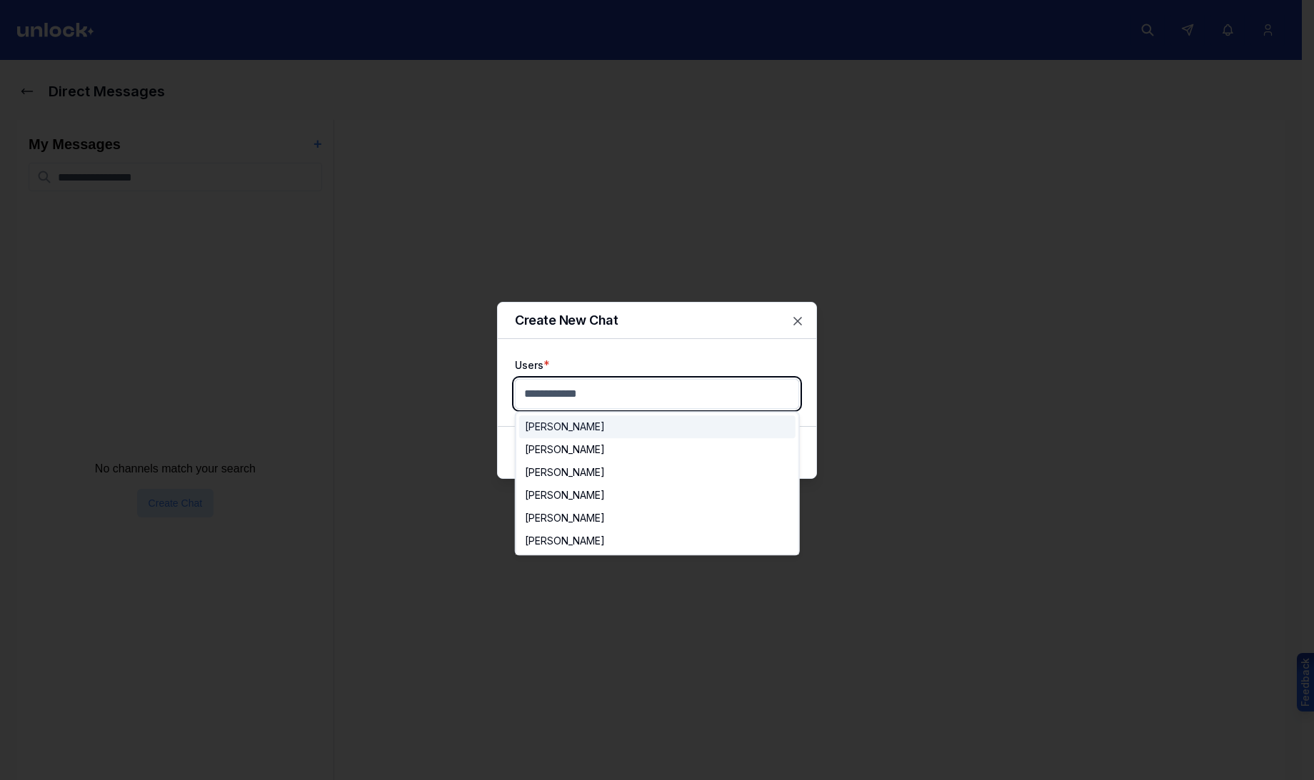
click at [580, 393] on body "Direct Messages My Messages + No channels match your search Create Chat Feedbac…" at bounding box center [651, 390] width 1302 height 780
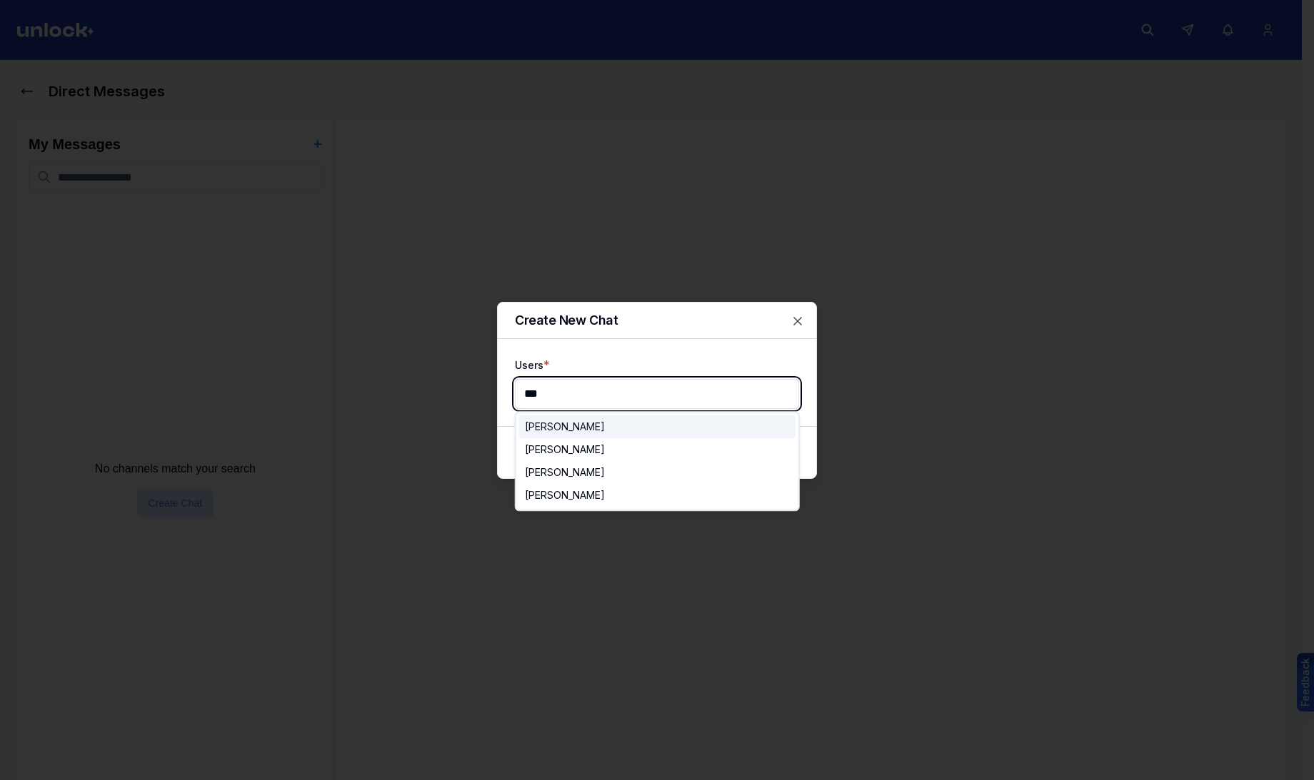
type input "****"
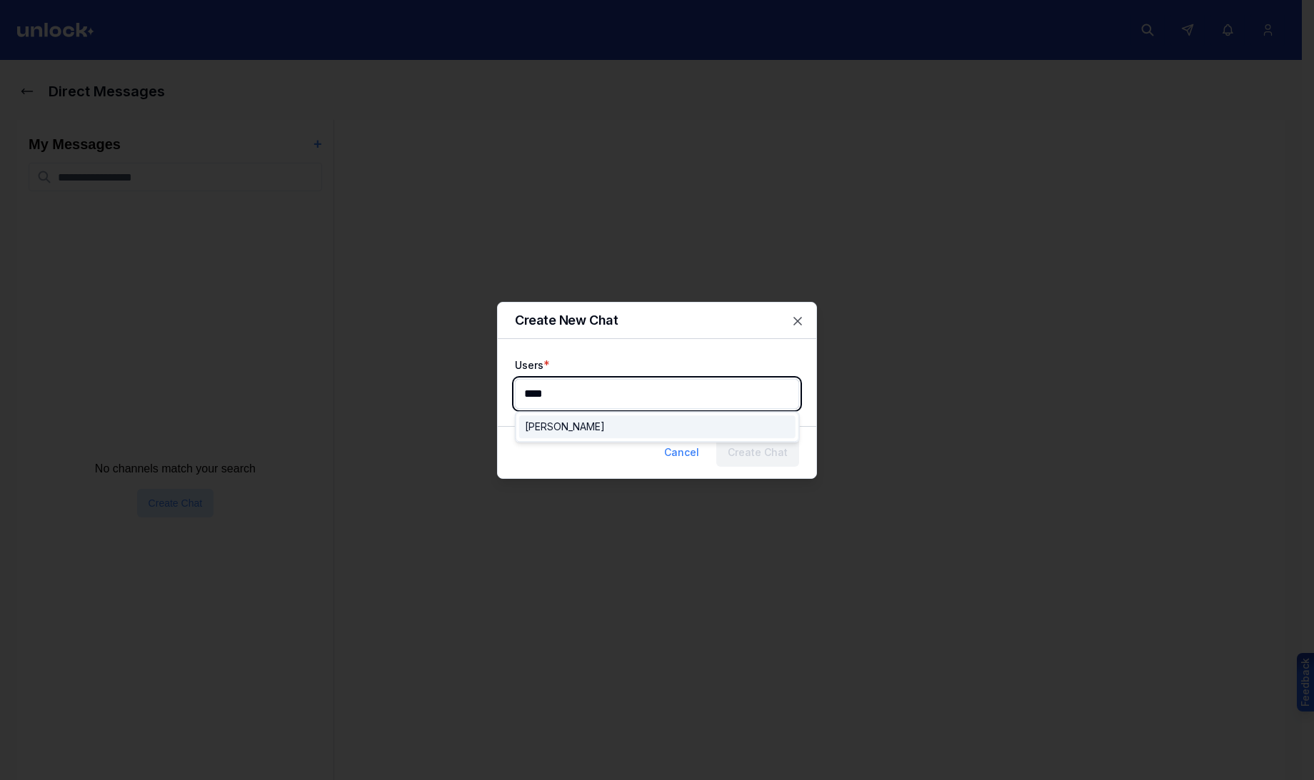
click at [578, 428] on div "[PERSON_NAME]" at bounding box center [565, 427] width 80 height 14
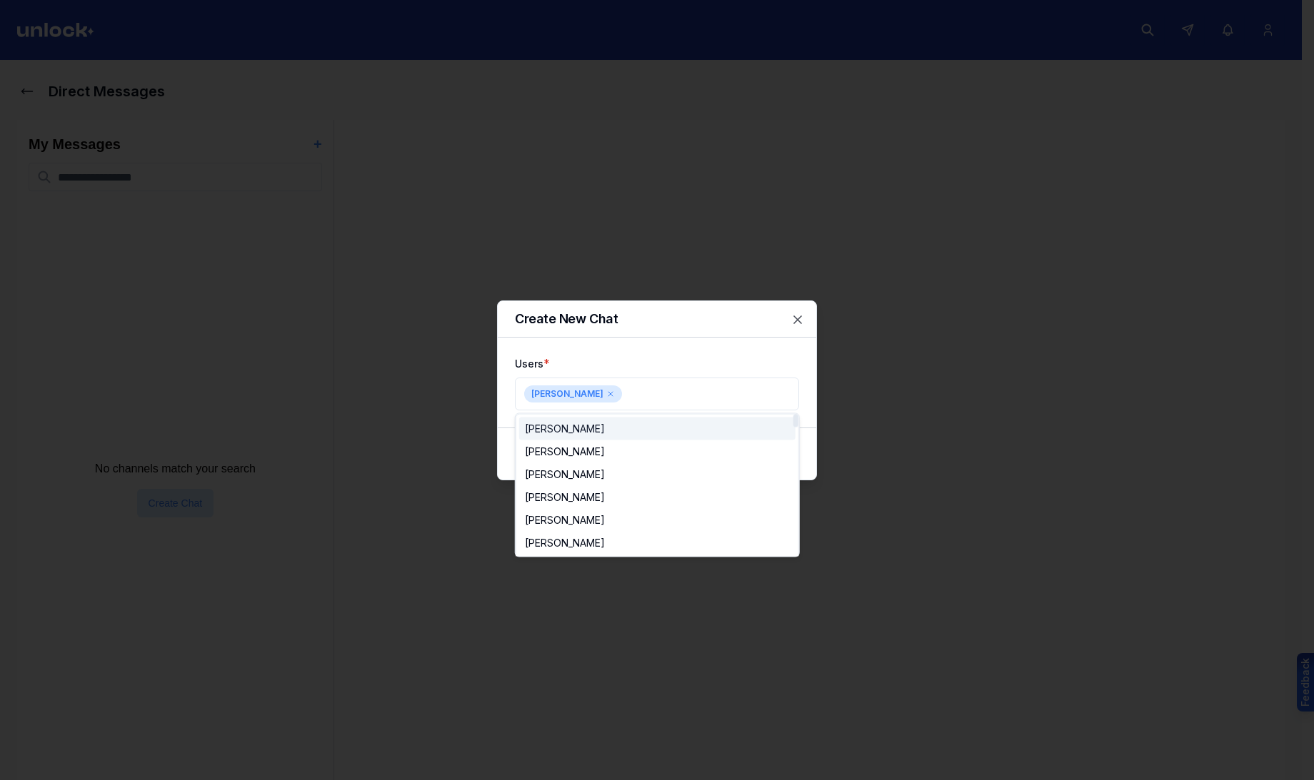
click at [671, 359] on div at bounding box center [657, 390] width 1314 height 780
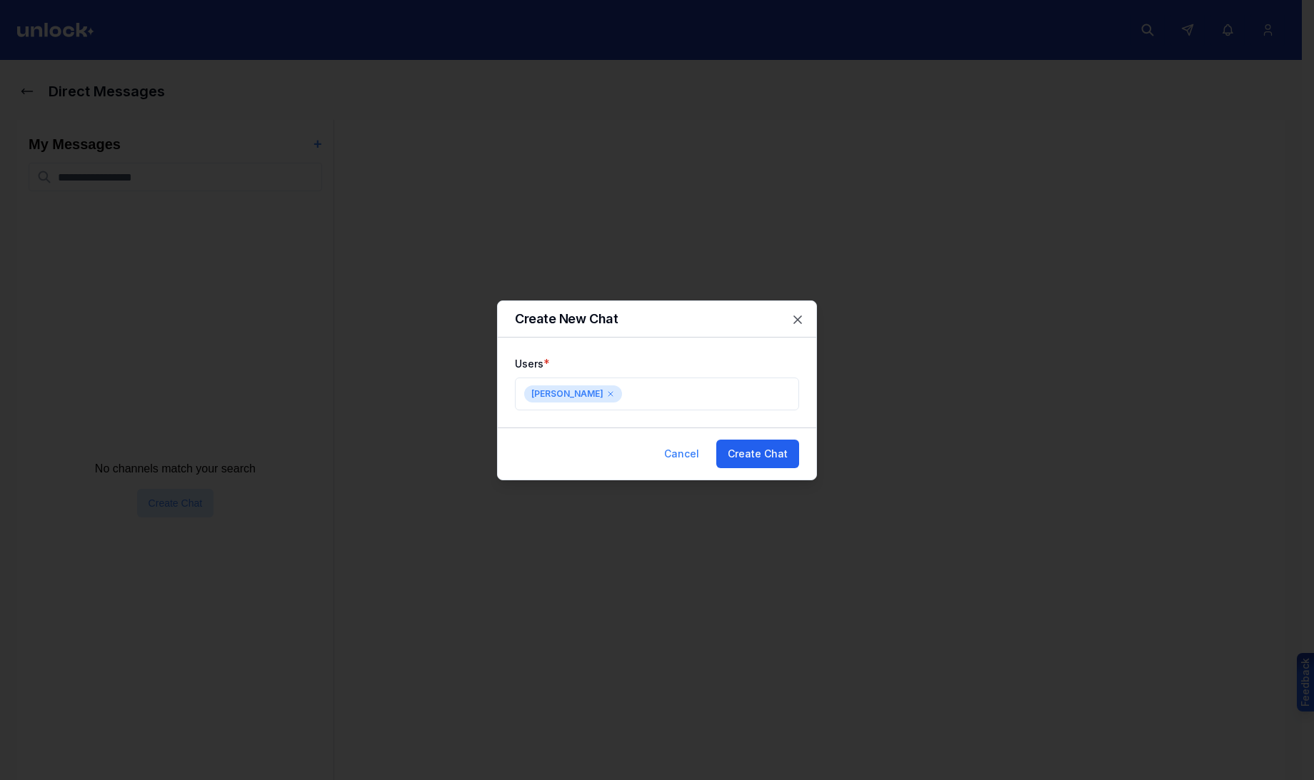
click at [742, 448] on button "Create Chat" at bounding box center [757, 454] width 83 height 29
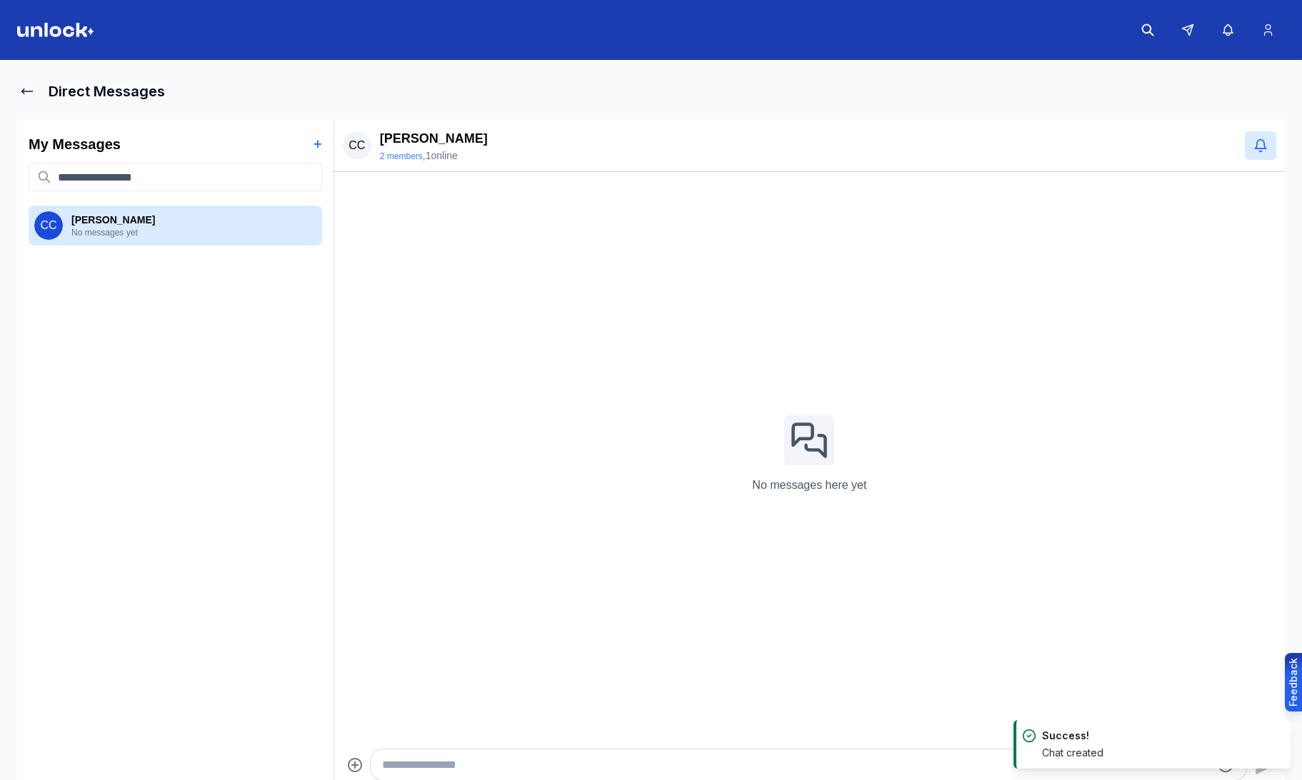
click at [463, 770] on textarea "Type your message" at bounding box center [796, 765] width 828 height 17
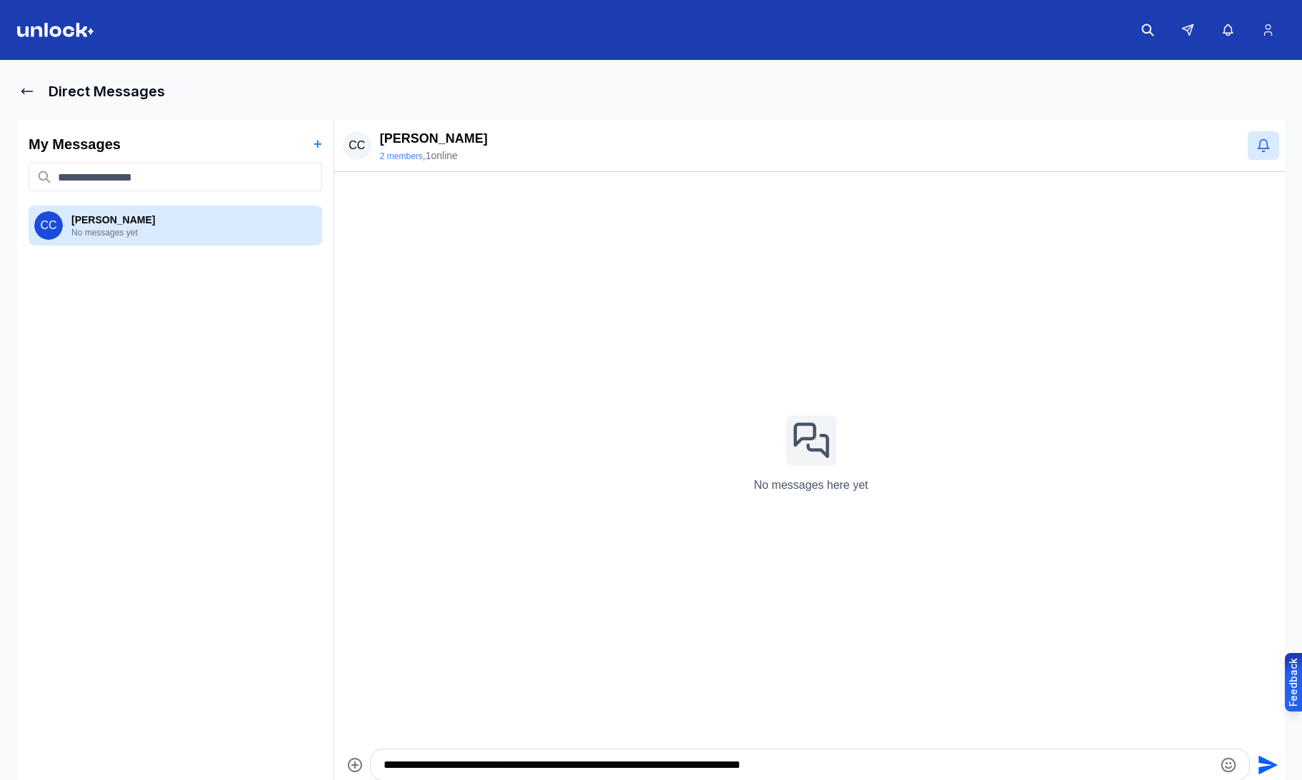
click at [836, 760] on textarea "**********" at bounding box center [797, 765] width 829 height 17
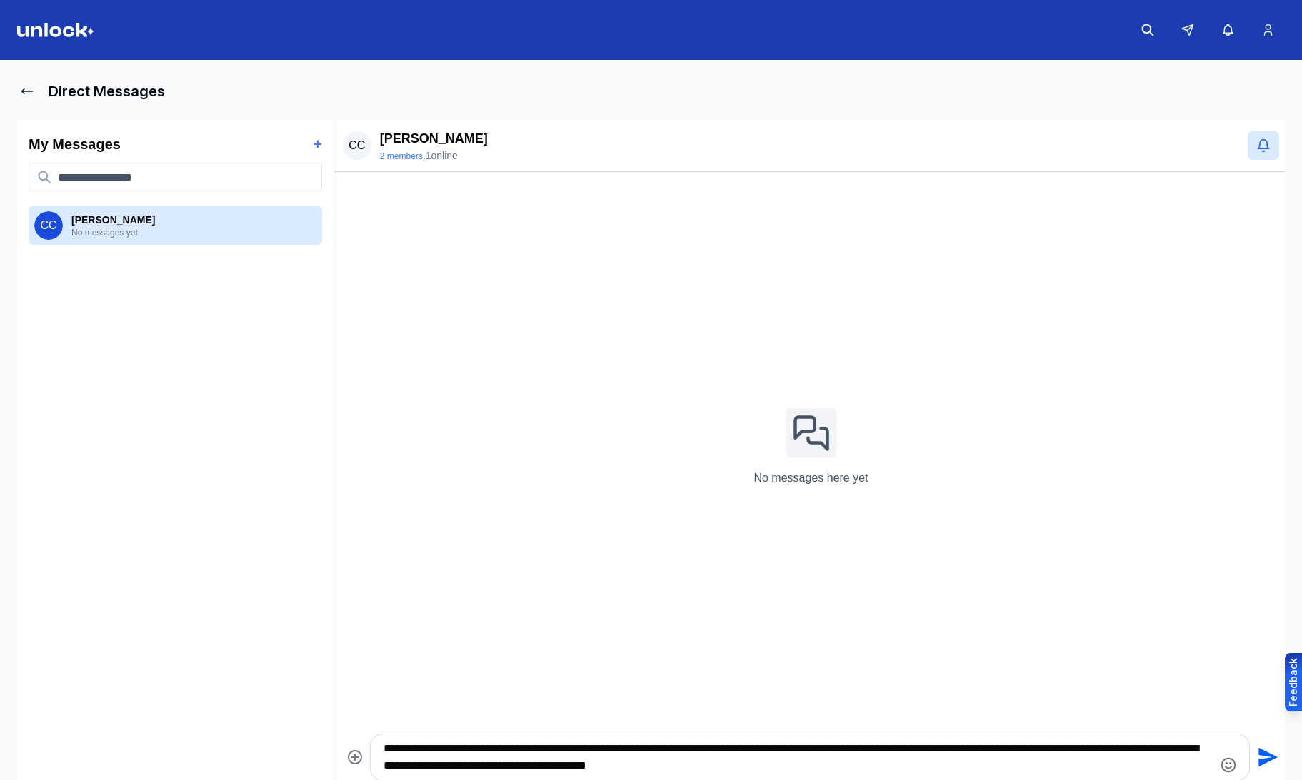
drag, startPoint x: 610, startPoint y: 763, endPoint x: 587, endPoint y: 765, distance: 23.0
click at [587, 765] on textarea "**********" at bounding box center [797, 757] width 829 height 34
click at [785, 768] on textarea "**********" at bounding box center [797, 757] width 829 height 34
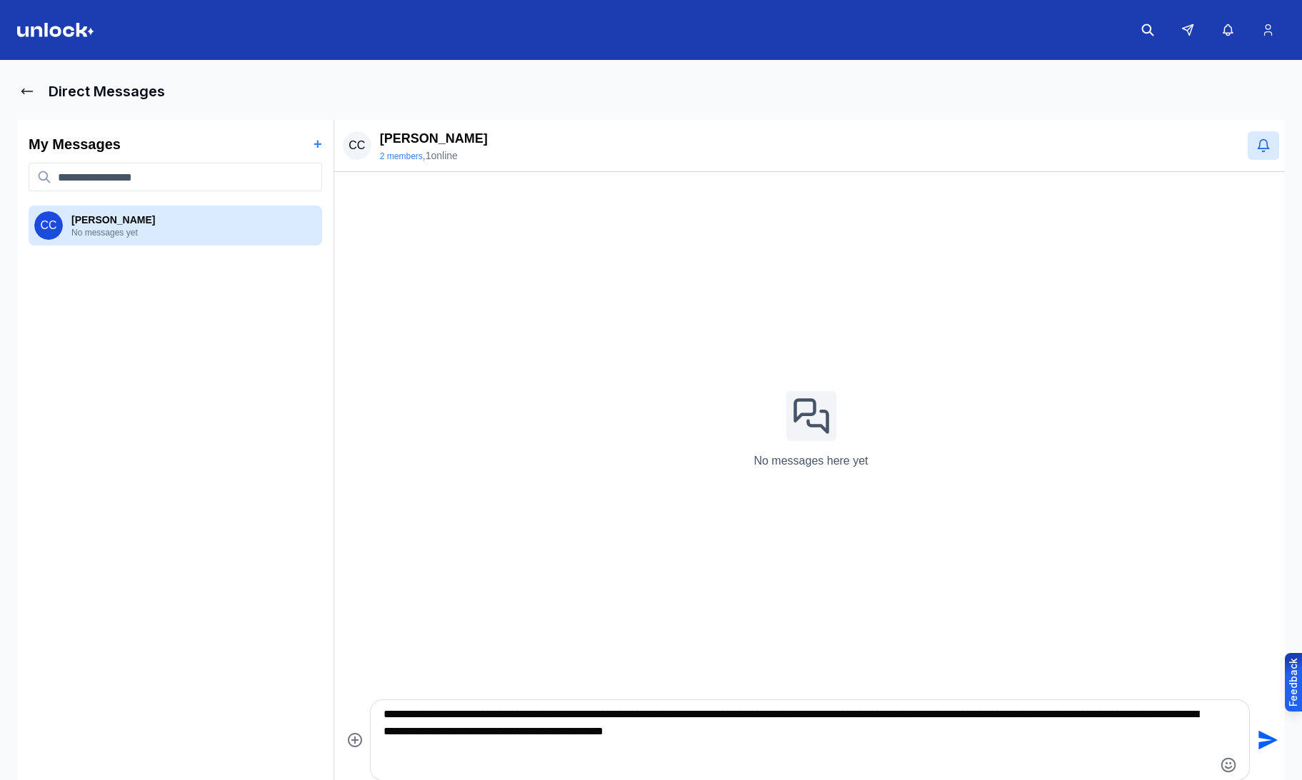
paste textarea "**********"
type textarea "**********"
click at [1264, 734] on icon "Send" at bounding box center [1266, 740] width 23 height 23
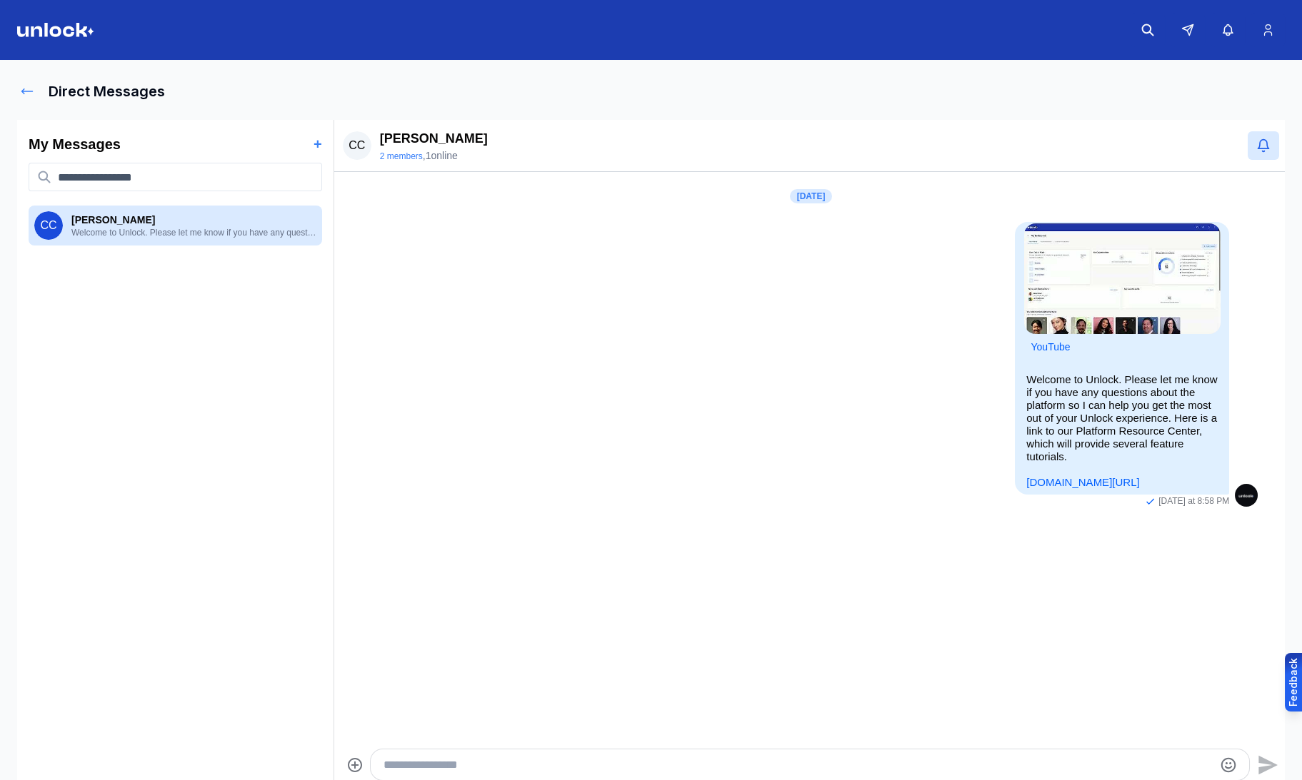
click at [29, 98] on icon at bounding box center [27, 91] width 14 height 14
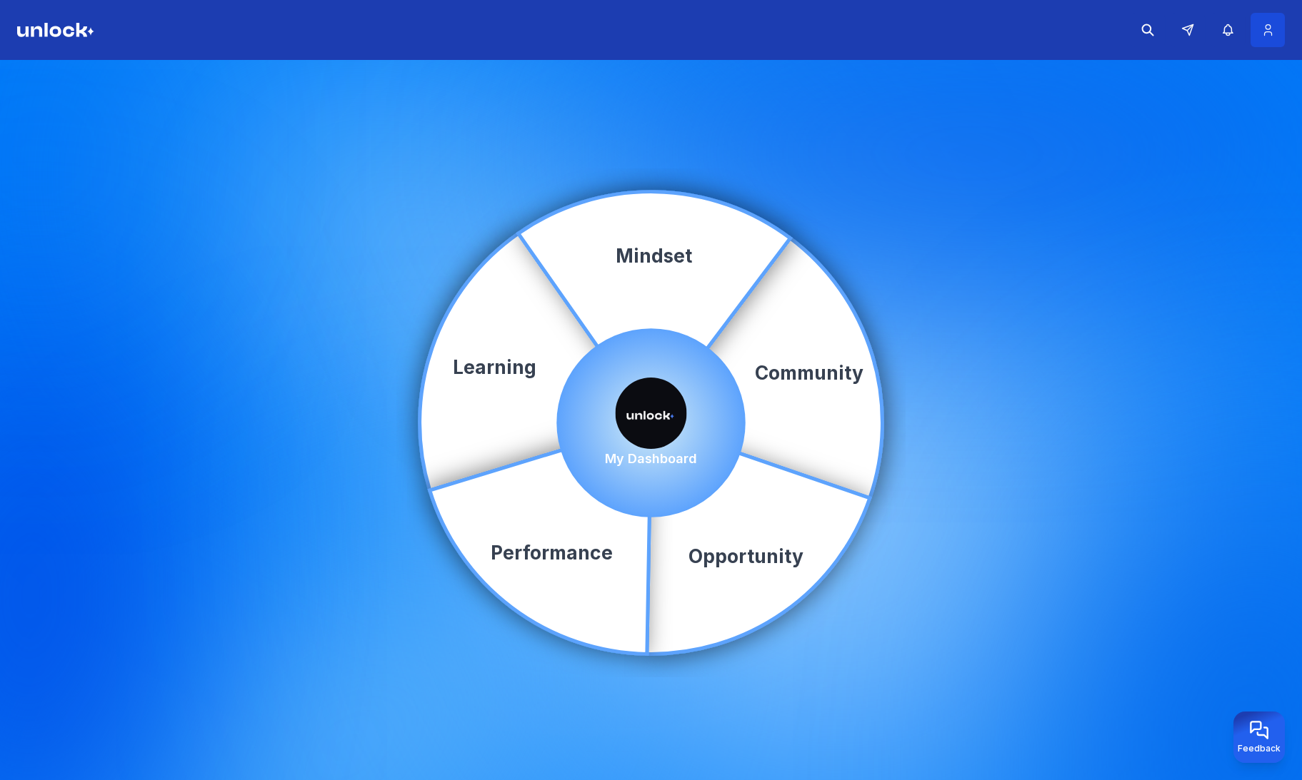
click at [1272, 26] on icon at bounding box center [1267, 30] width 15 height 14
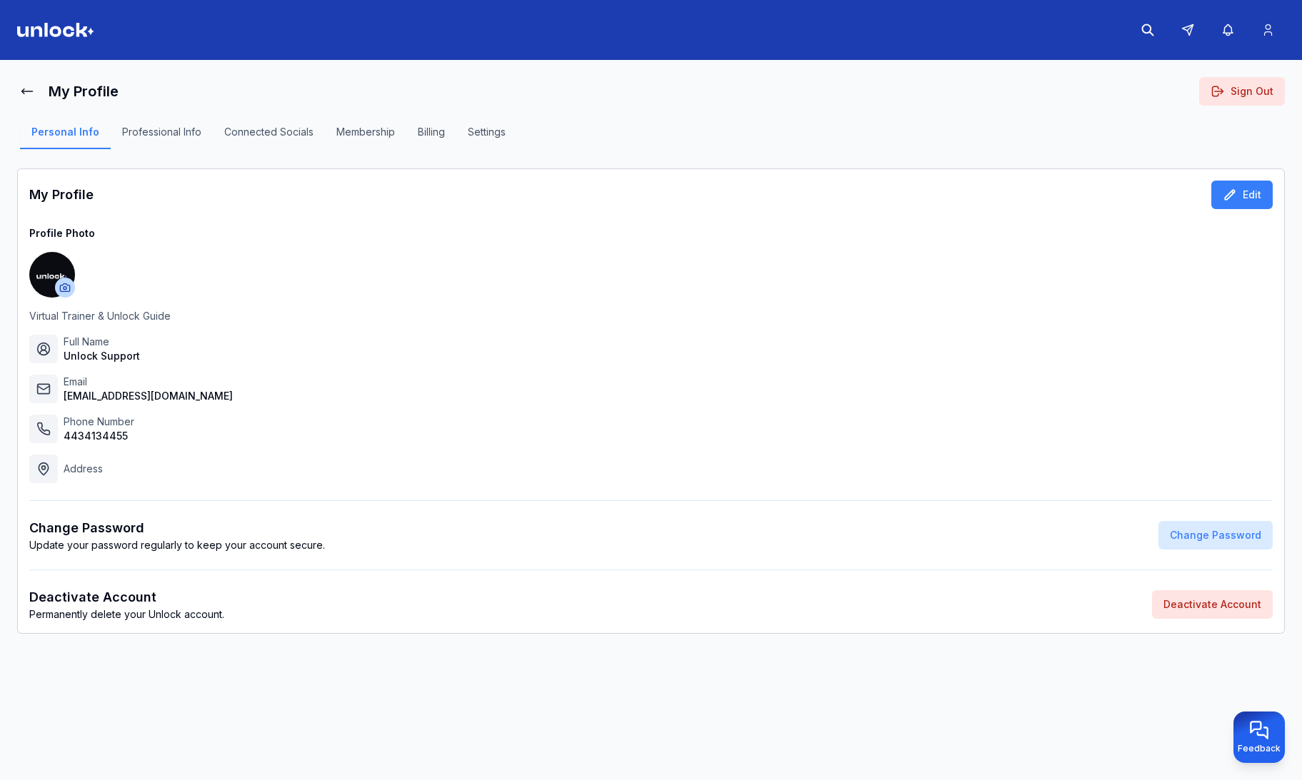
click at [1240, 94] on button "Sign Out" at bounding box center [1242, 91] width 86 height 29
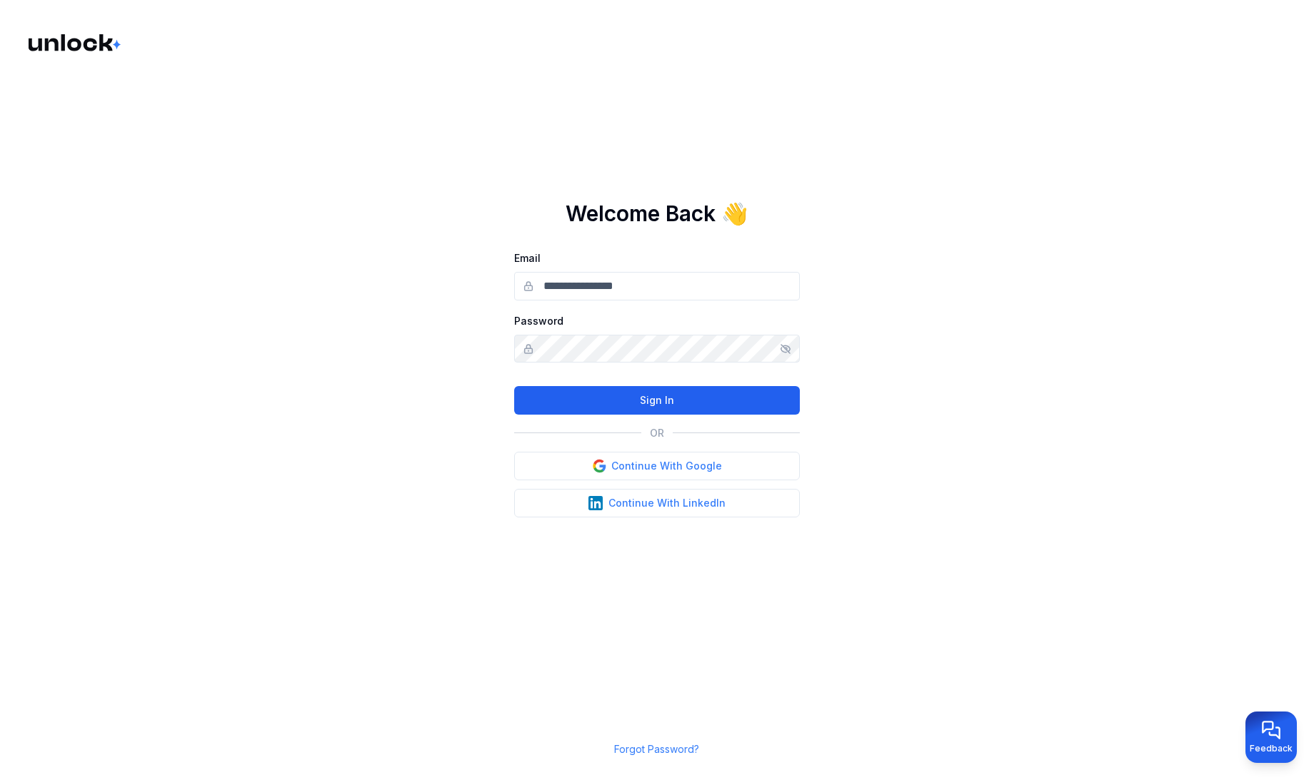
type input "**********"
click at [657, 387] on button "Sign In" at bounding box center [657, 400] width 286 height 29
